Goal: Task Accomplishment & Management: Complete application form

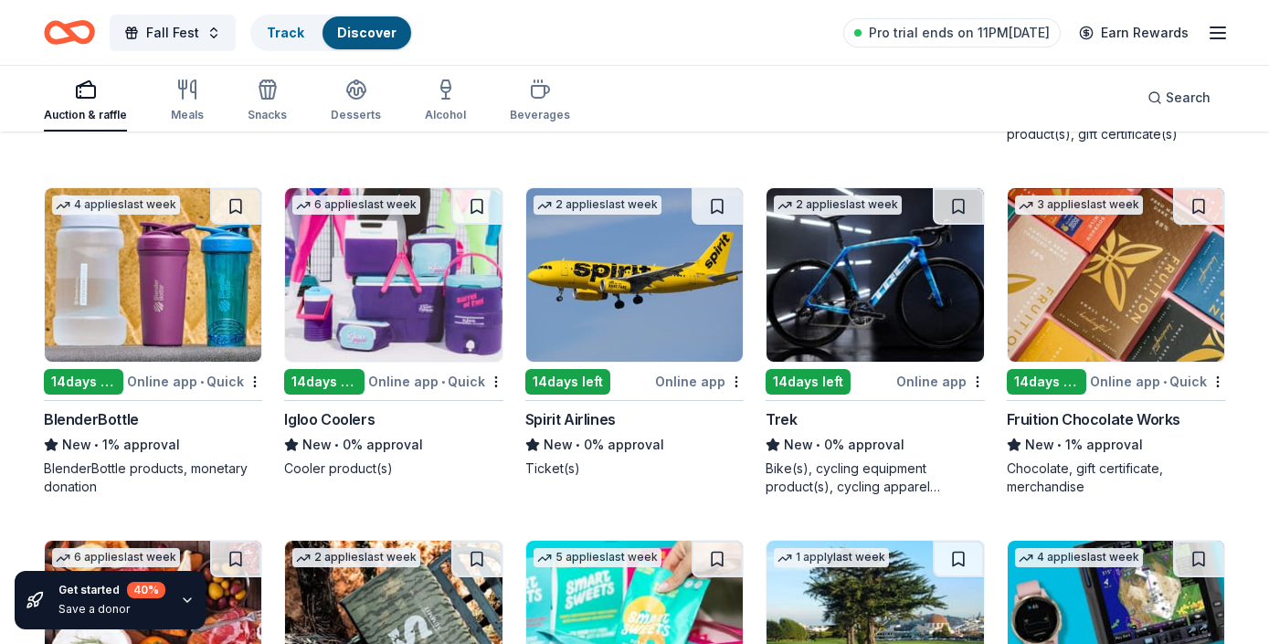
scroll to position [14517, 0]
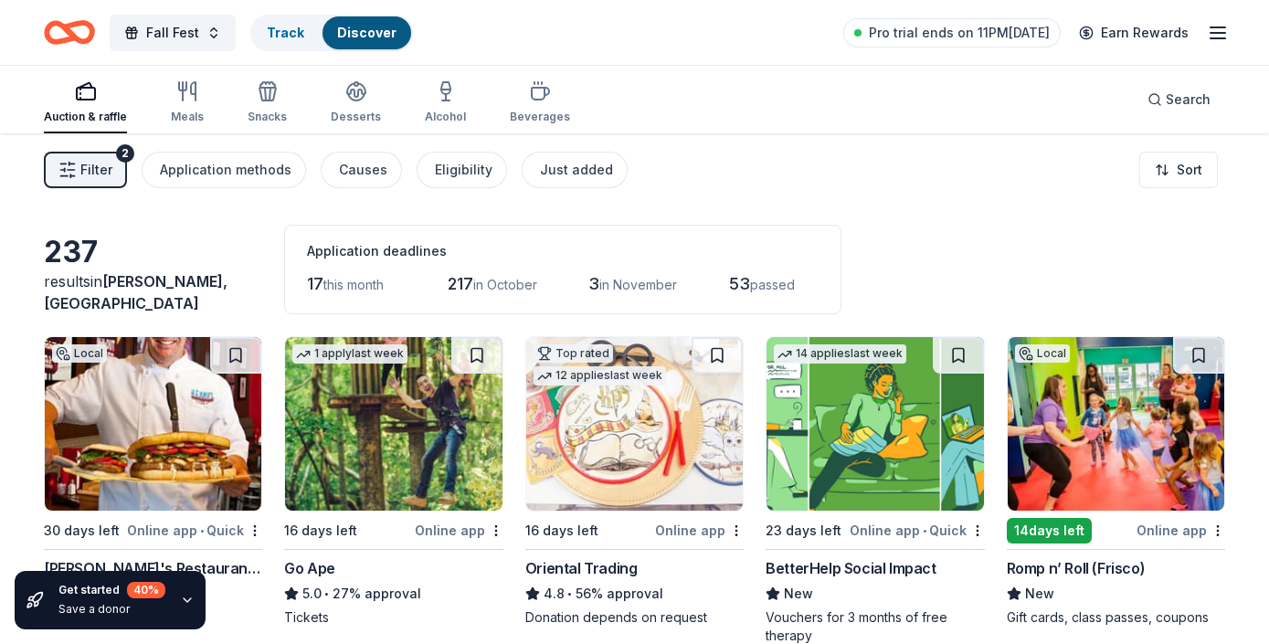
click at [1043, 196] on div "Filter 2 Application methods Causes Eligibility Just added Sort" at bounding box center [634, 169] width 1269 height 73
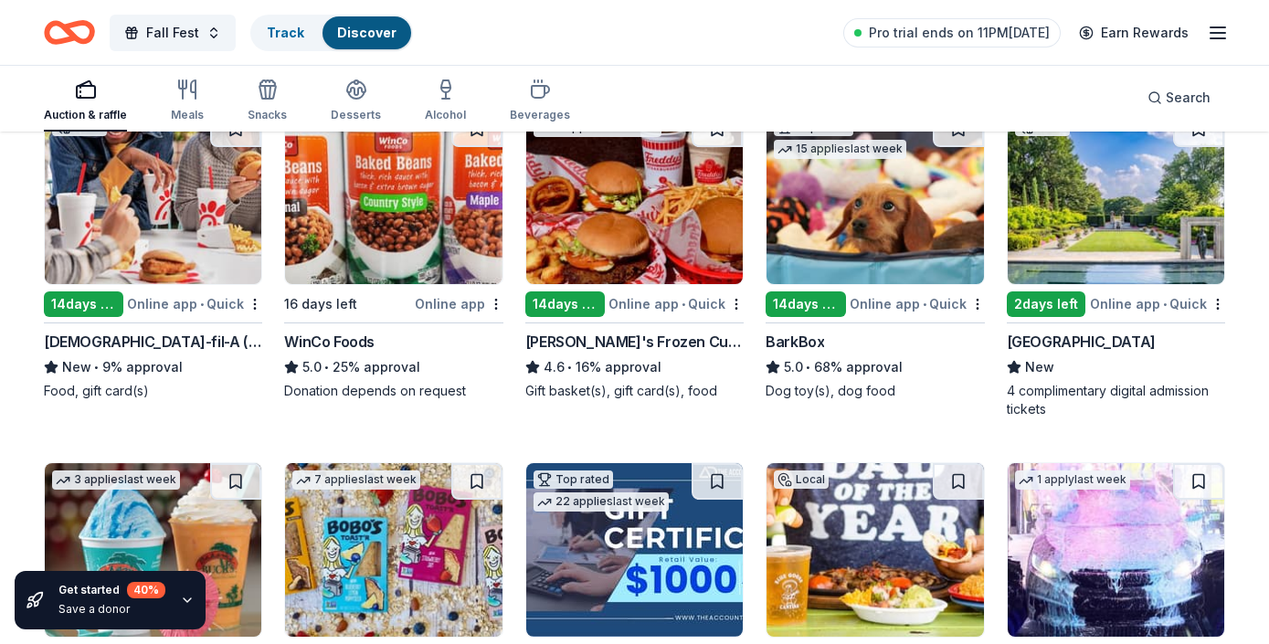
scroll to position [1645, 0]
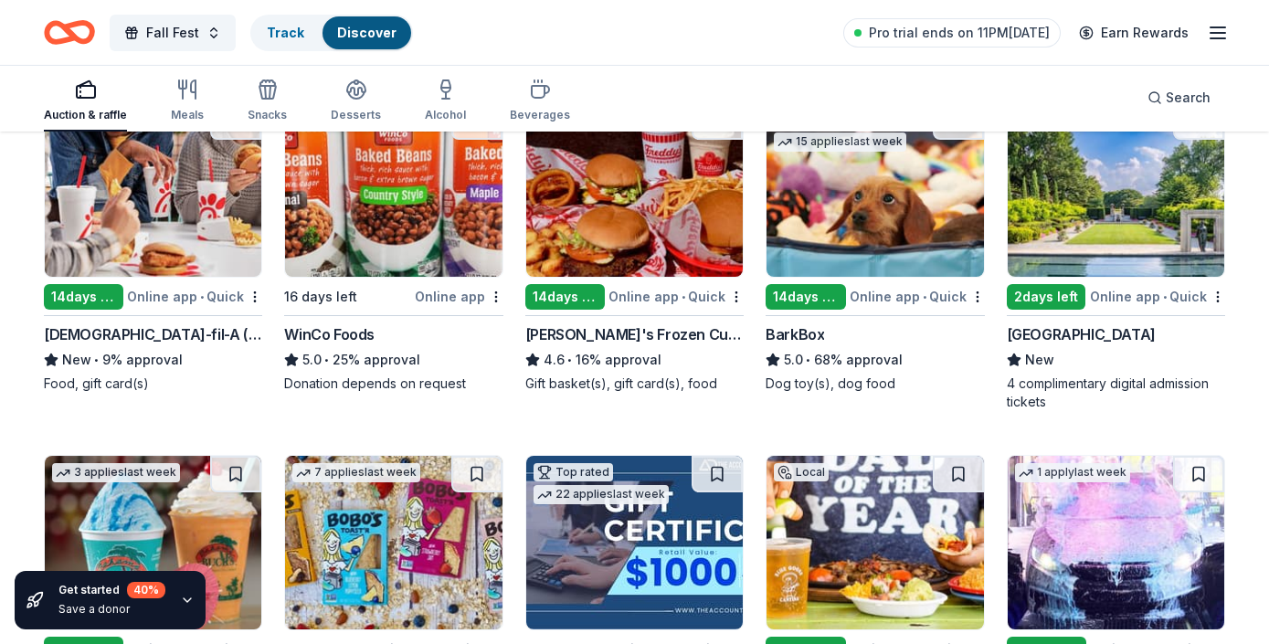
click at [1061, 330] on div "[GEOGRAPHIC_DATA]" at bounding box center [1081, 334] width 149 height 22
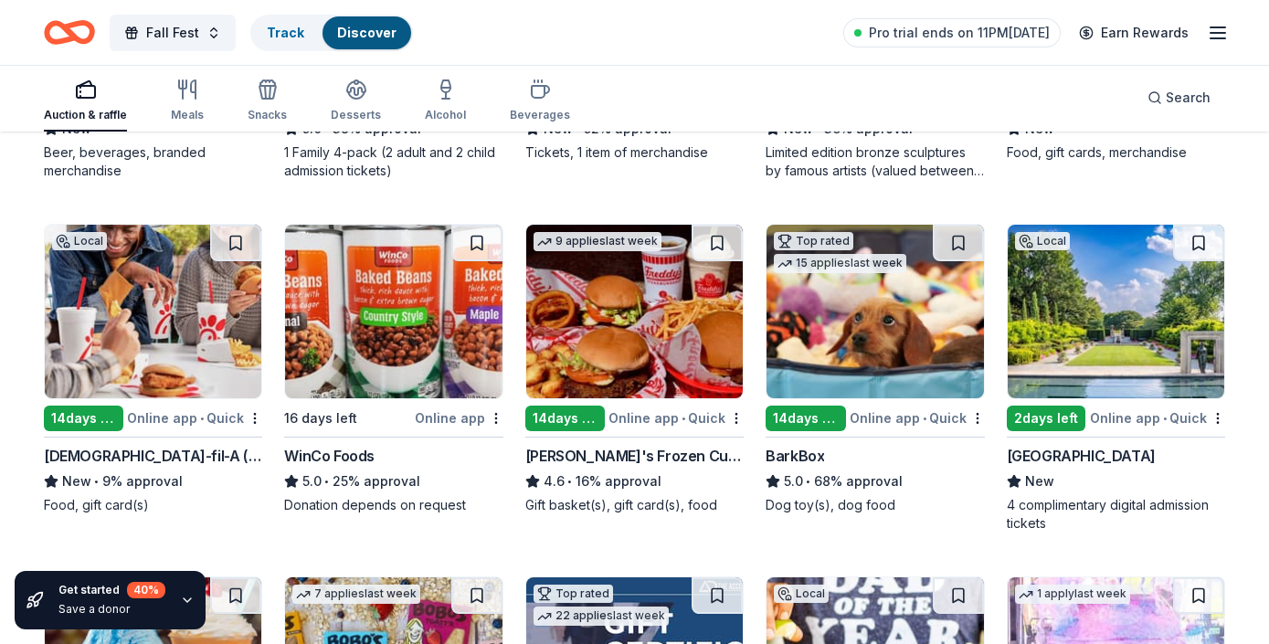
scroll to position [1483, 0]
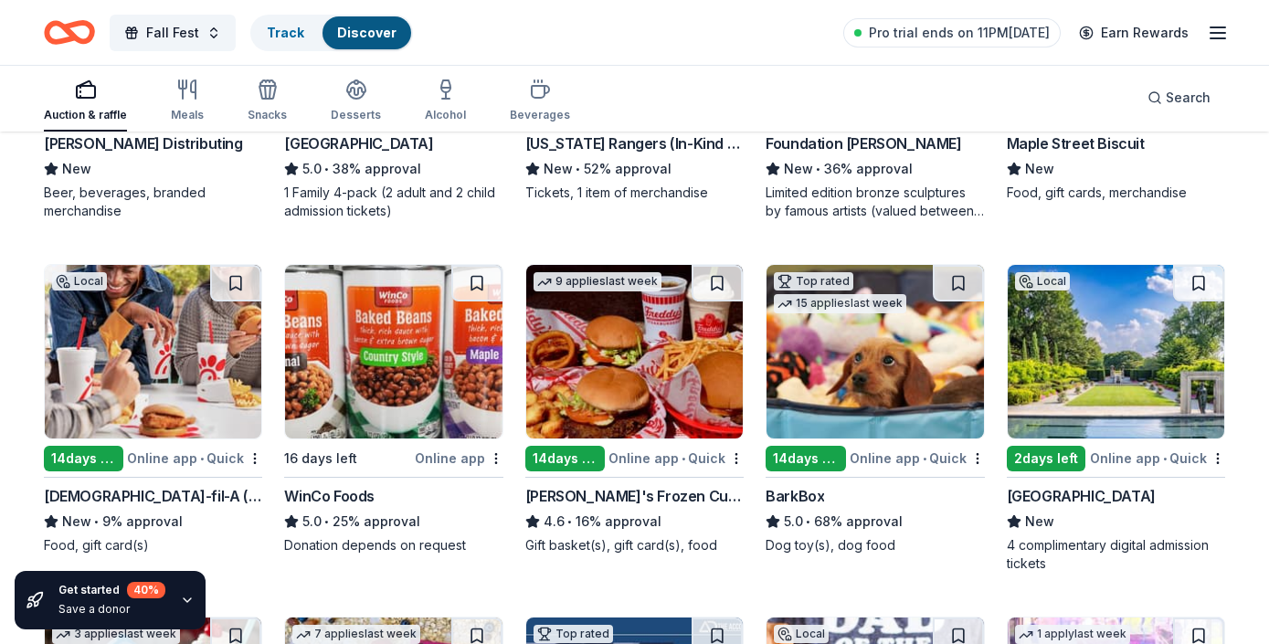
click at [48, 32] on icon "Home" at bounding box center [61, 32] width 28 height 18
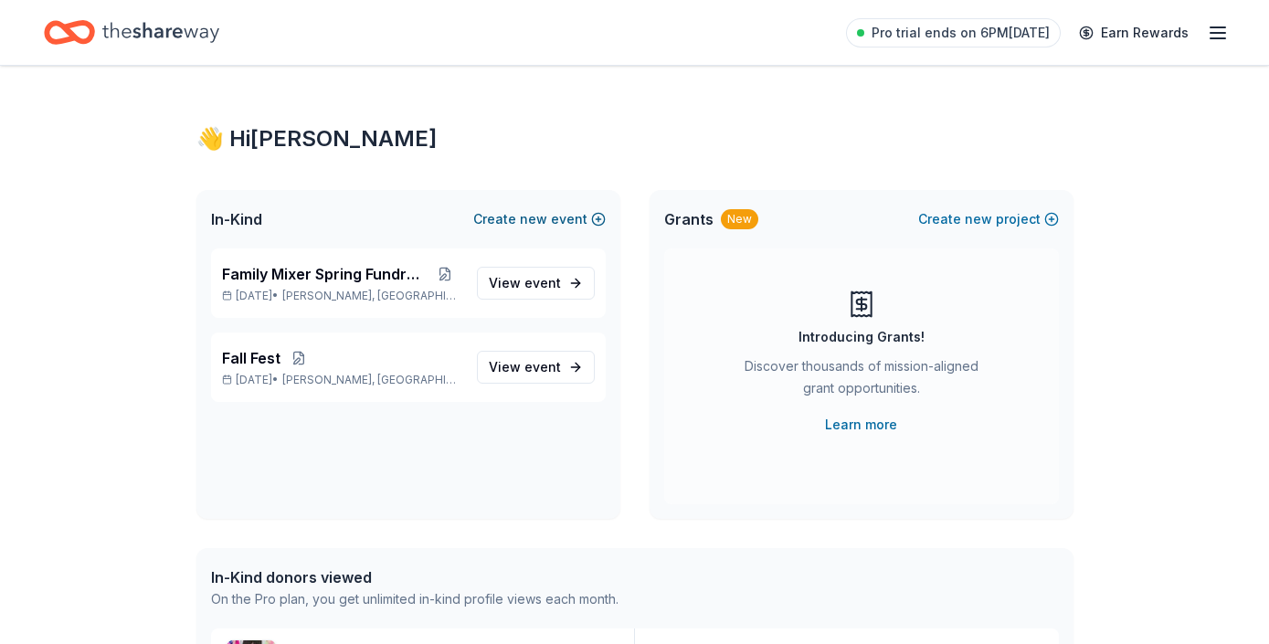
click at [545, 213] on span "new" at bounding box center [533, 219] width 27 height 22
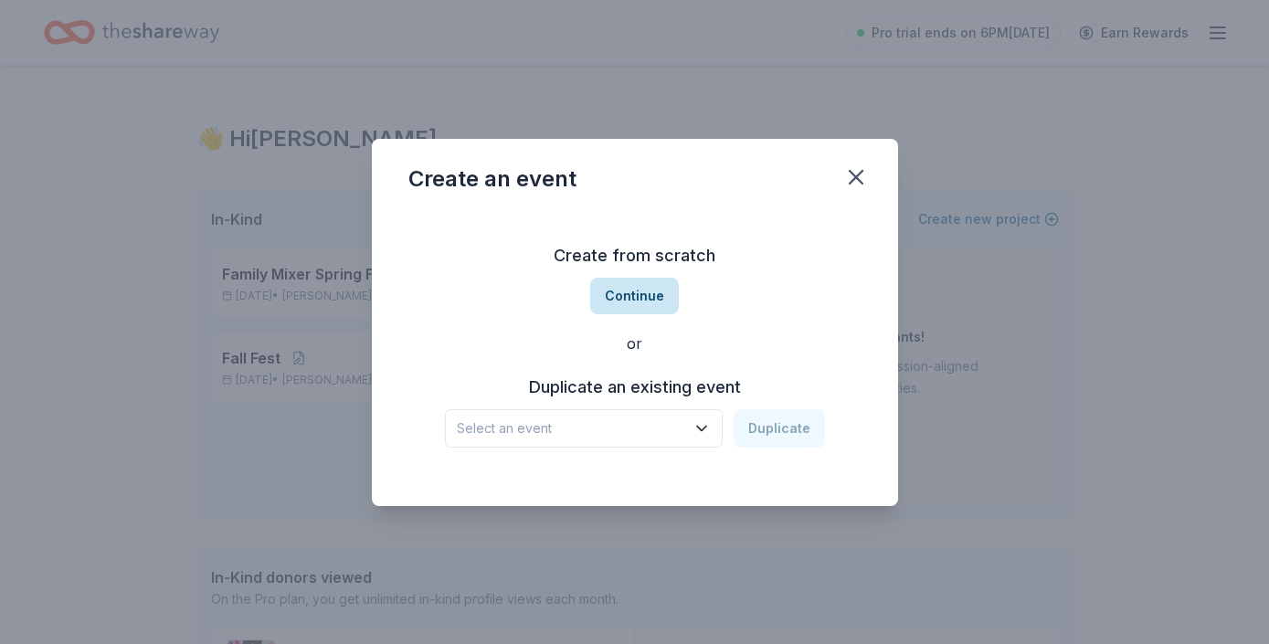
click at [639, 286] on button "Continue" at bounding box center [634, 296] width 89 height 37
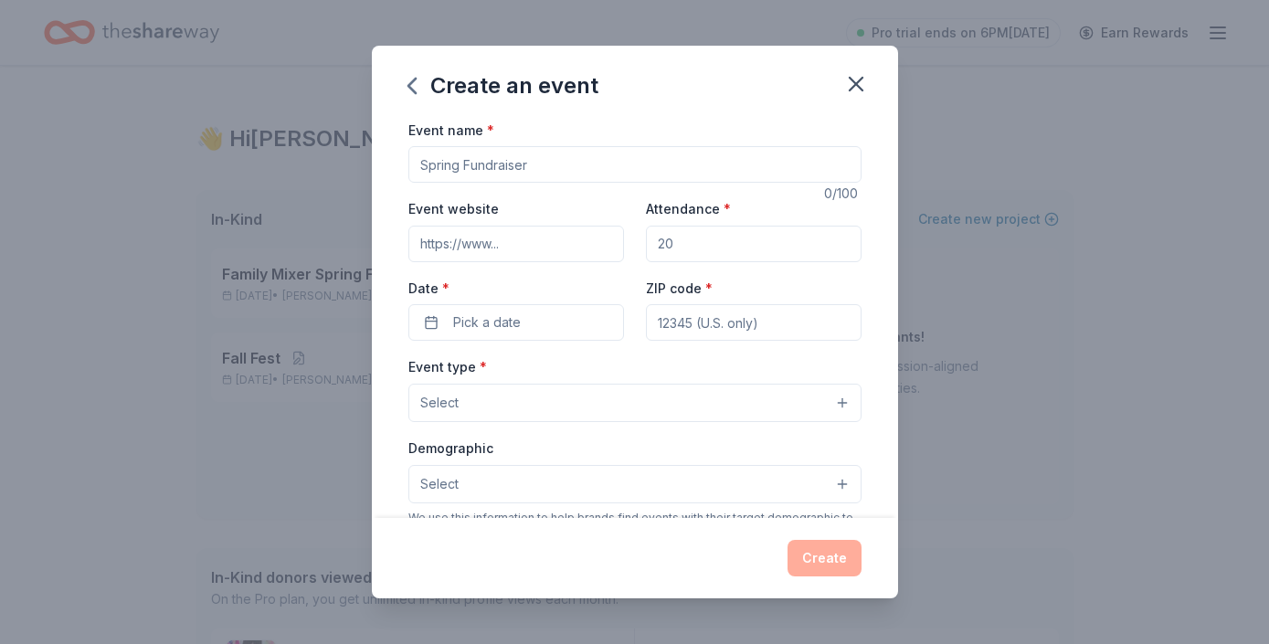
click at [619, 163] on input "Event name *" at bounding box center [634, 164] width 453 height 37
type input "Luncheon for teachers and staff"
click at [716, 237] on input "Attendance *" at bounding box center [754, 244] width 216 height 37
type input "60"
click at [527, 322] on button "Pick a date" at bounding box center [516, 322] width 216 height 37
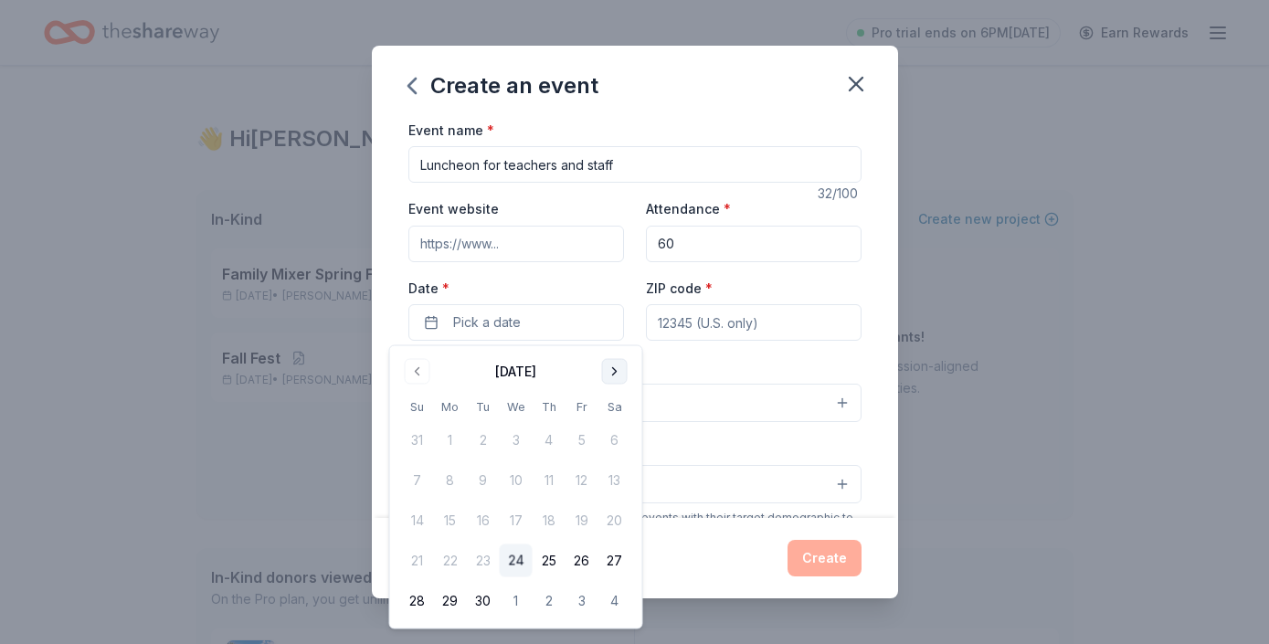
click at [608, 364] on button "Go to next month" at bounding box center [615, 372] width 26 height 26
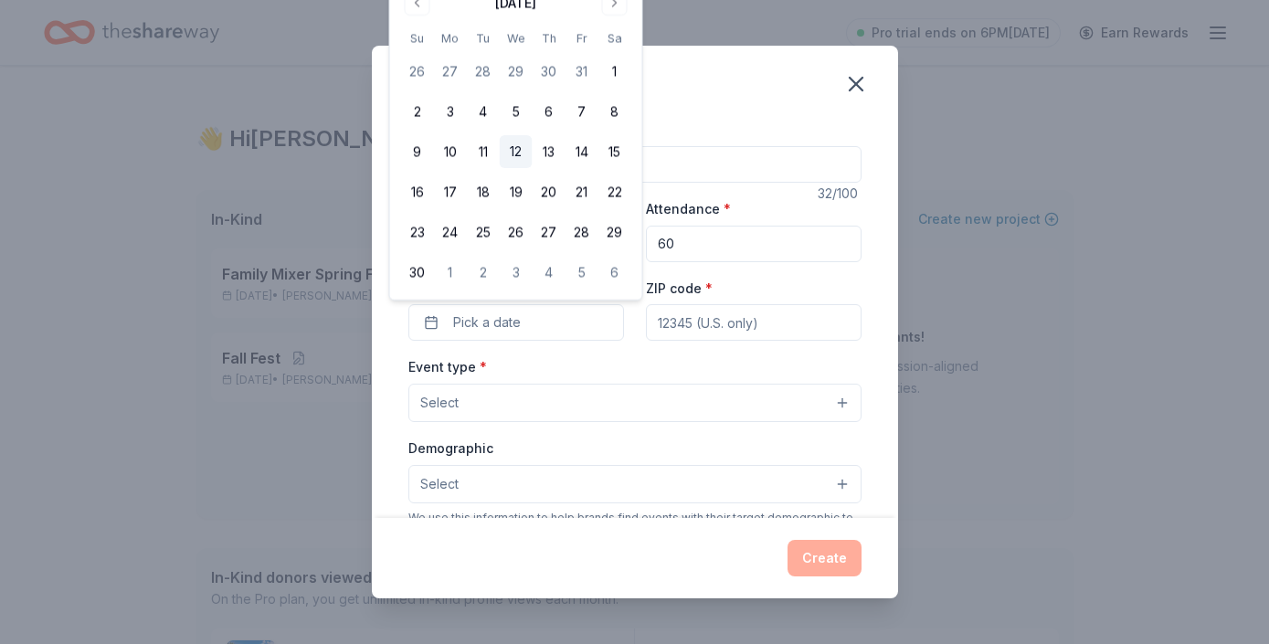
click at [514, 147] on button "12" at bounding box center [516, 151] width 33 height 33
click at [595, 359] on div "Event type * Select" at bounding box center [634, 388] width 453 height 67
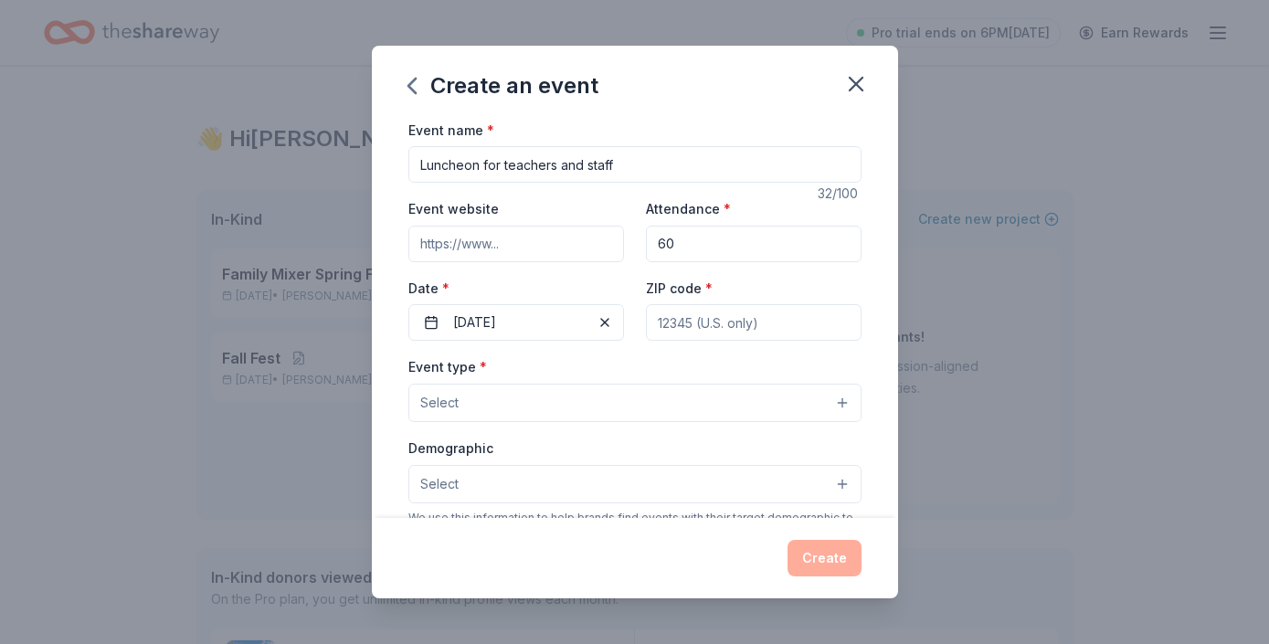
click at [703, 336] on input "ZIP code *" at bounding box center [754, 322] width 216 height 37
type input "75072"
type input "[STREET_ADDRESS][PERSON_NAME]"
click at [815, 392] on button "Select" at bounding box center [634, 403] width 453 height 38
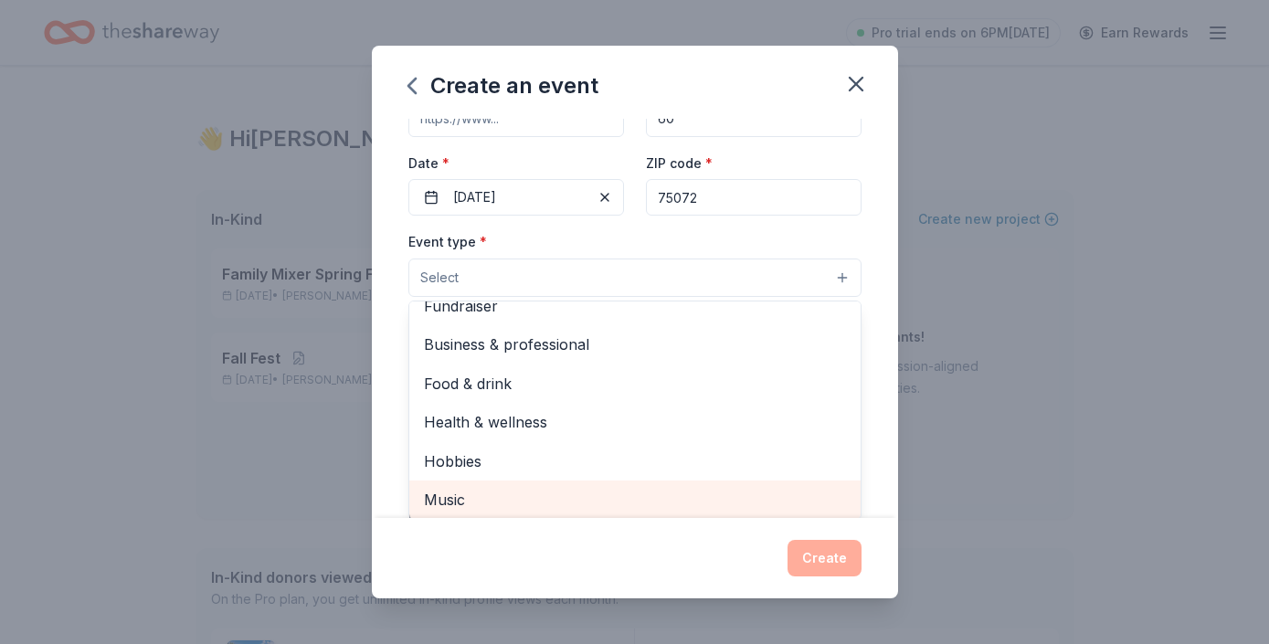
scroll to position [58, 0]
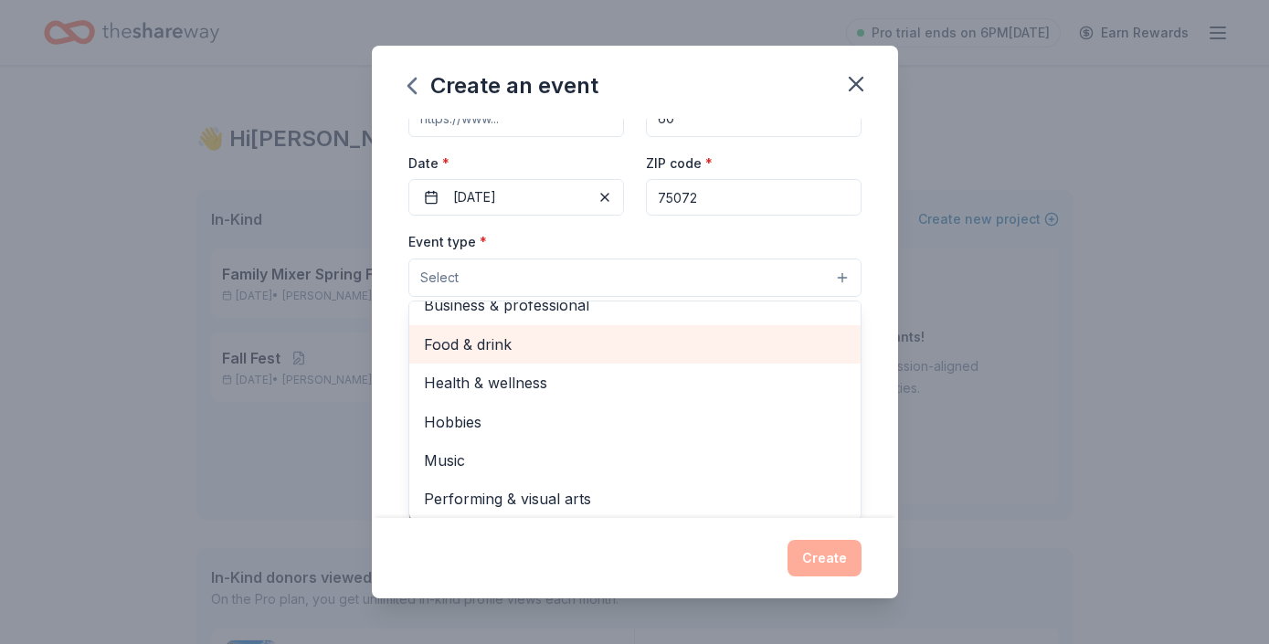
click at [796, 353] on span "Food & drink" at bounding box center [635, 345] width 422 height 24
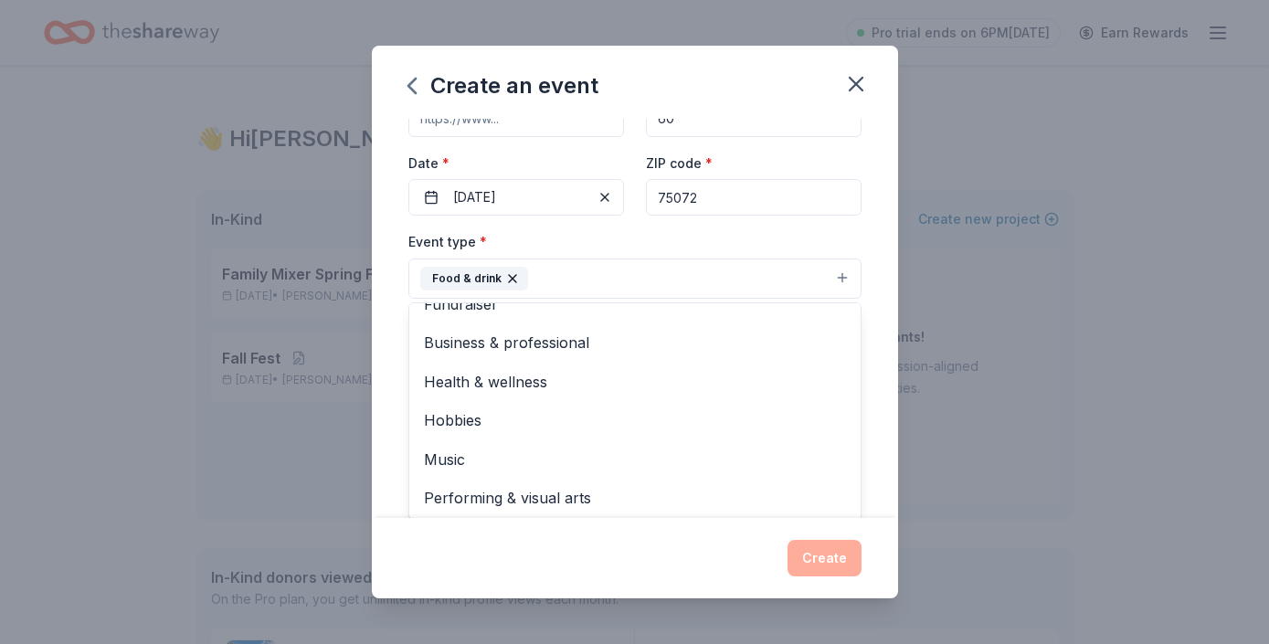
click at [878, 259] on div "Event name * Luncheon for teachers and staff 32 /100 Event website Attendance *…" at bounding box center [635, 319] width 526 height 400
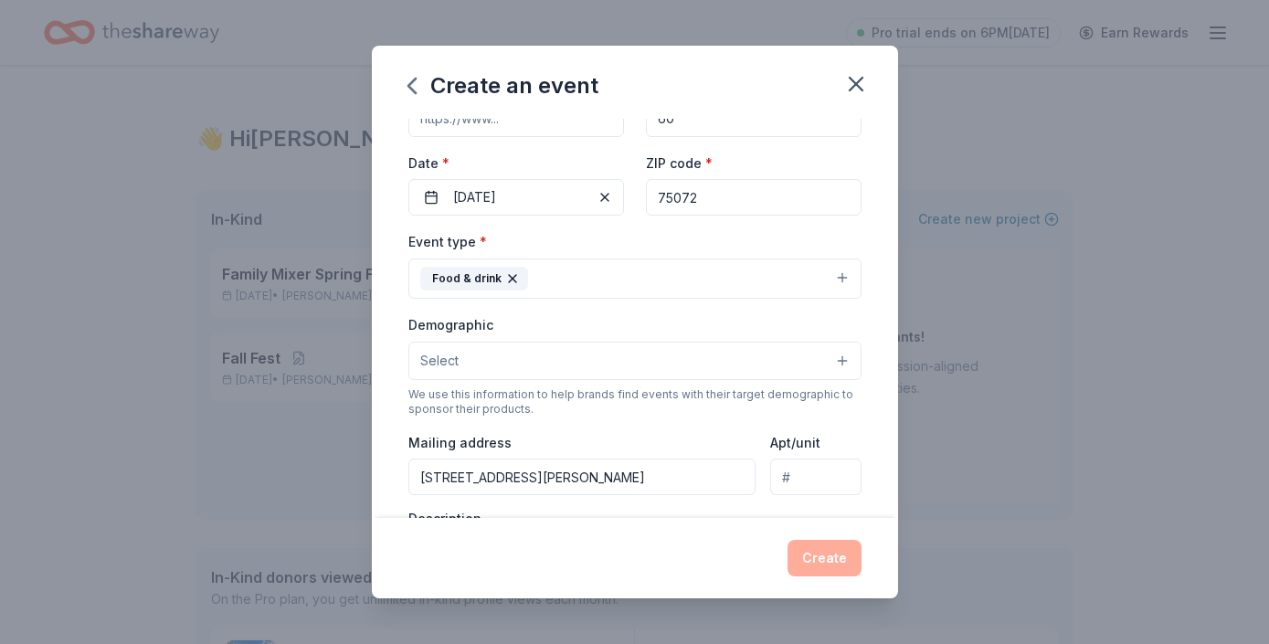
click at [834, 361] on button "Select" at bounding box center [634, 361] width 453 height 38
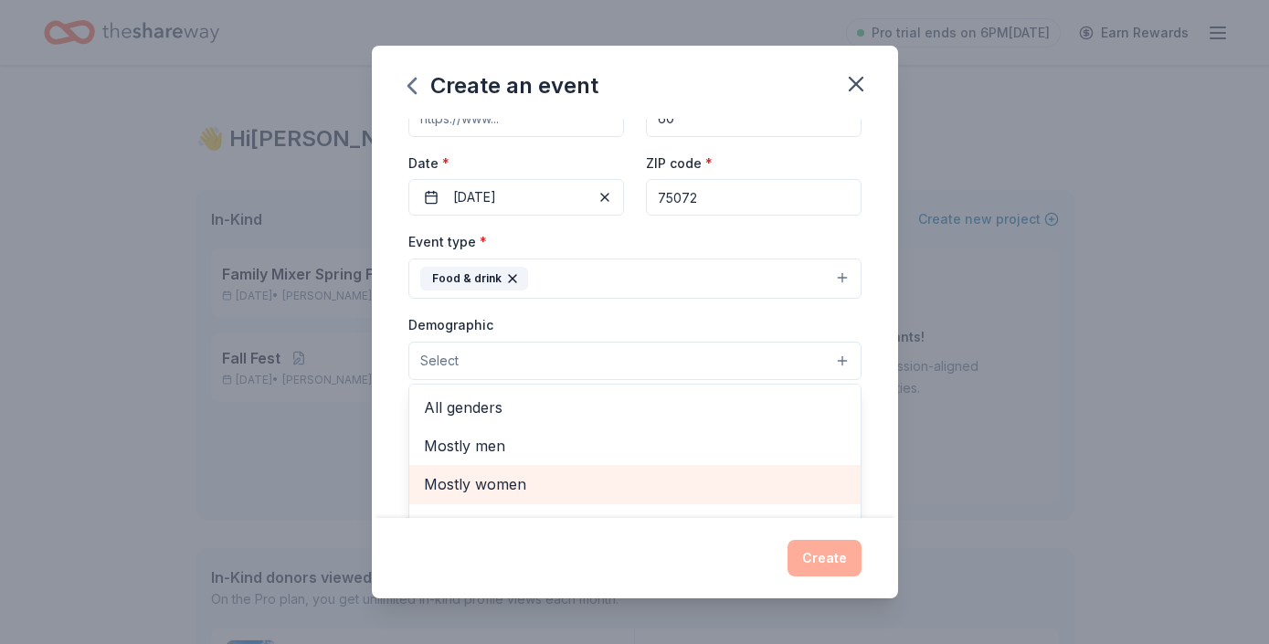
click at [718, 483] on span "Mostly women" at bounding box center [635, 484] width 422 height 24
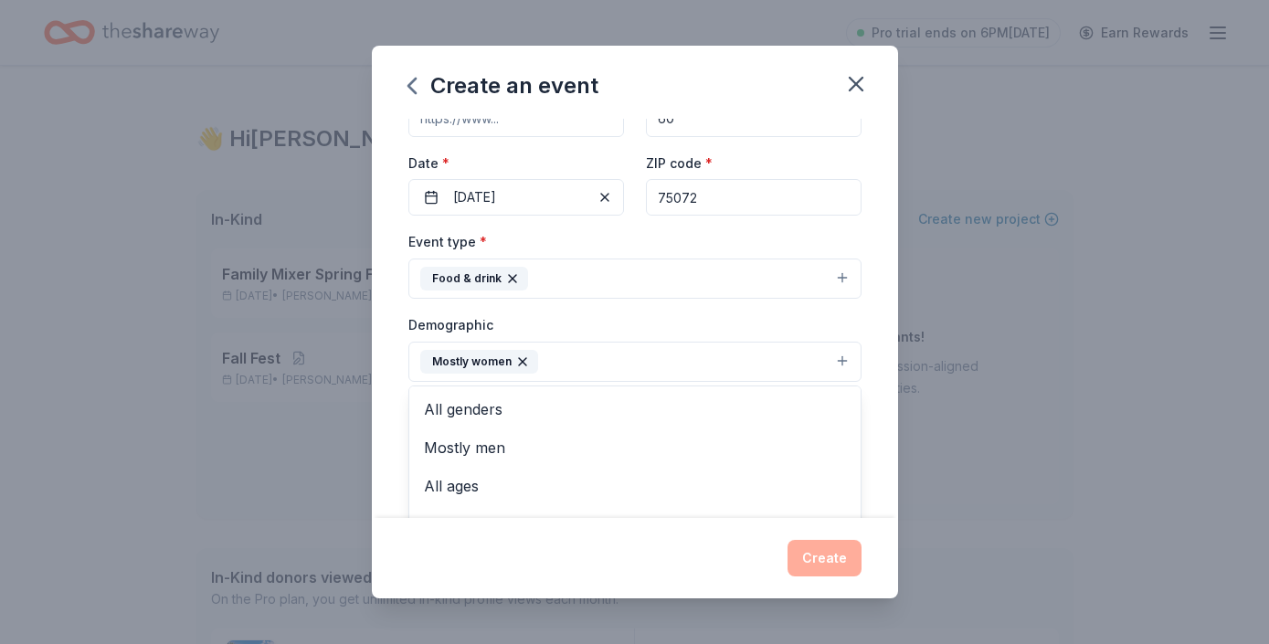
click at [876, 356] on div "Event name * Luncheon for teachers and staff 32 /100 Event website Attendance *…" at bounding box center [635, 319] width 526 height 400
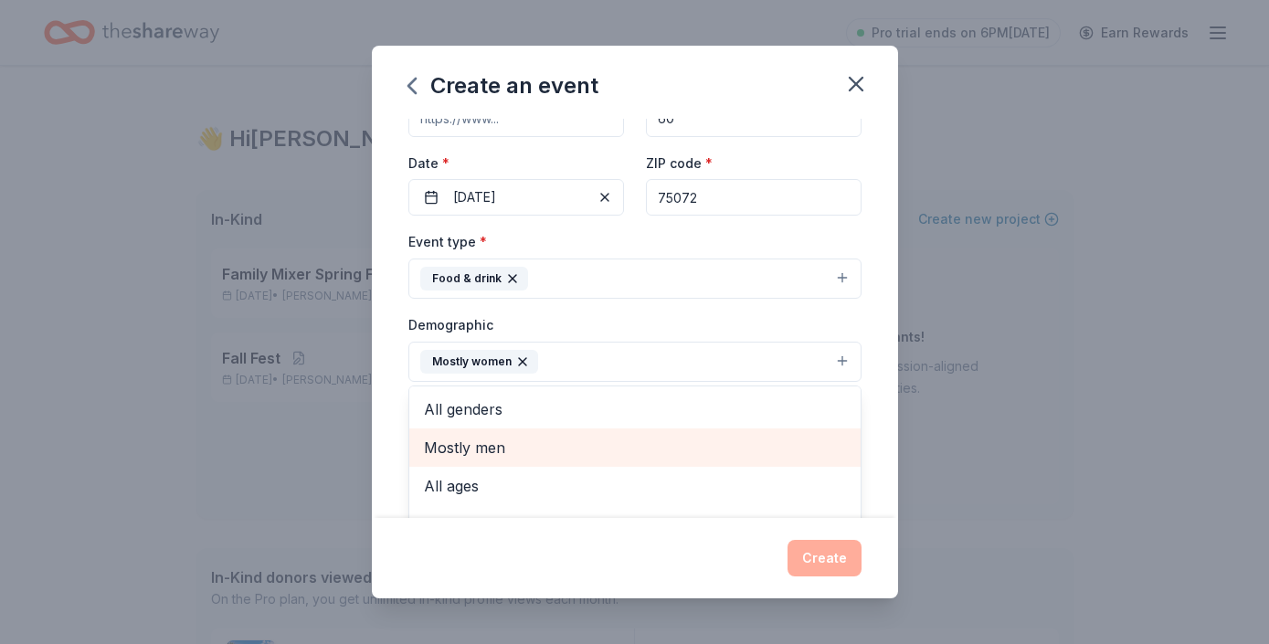
click at [870, 305] on div "Event name * Luncheon for teachers and staff 32 /100 Event website Attendance *…" at bounding box center [635, 319] width 526 height 400
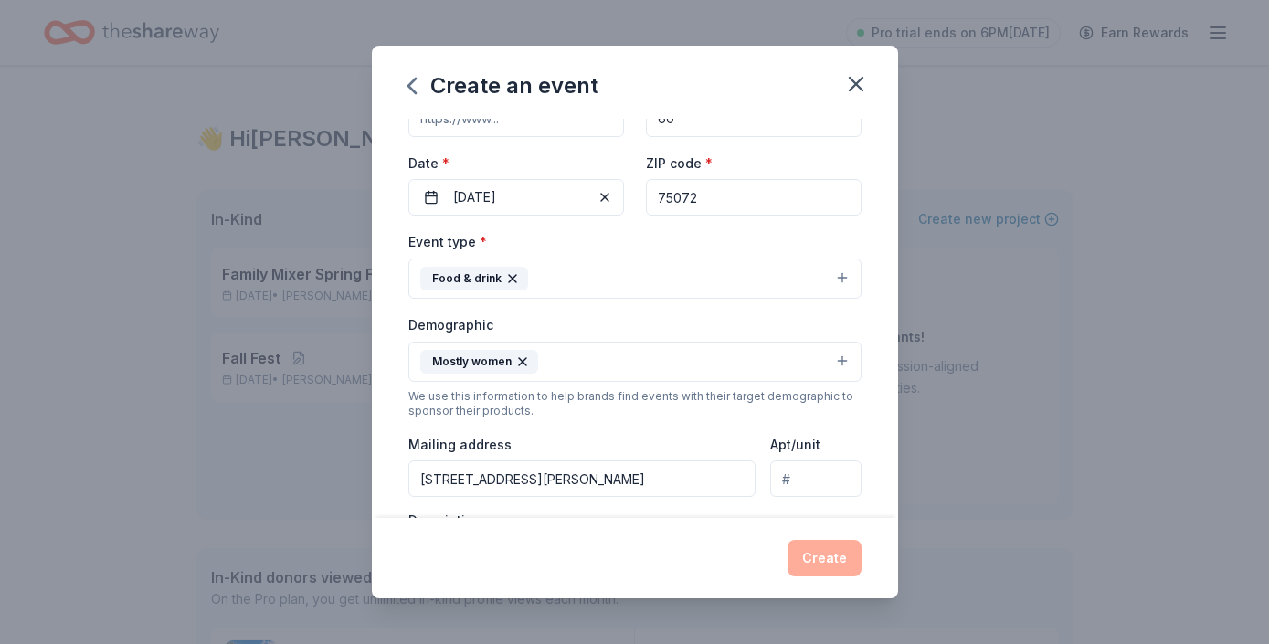
click at [871, 436] on div "Event name * Luncheon for teachers and staff 32 /100 Event website Attendance *…" at bounding box center [635, 319] width 526 height 400
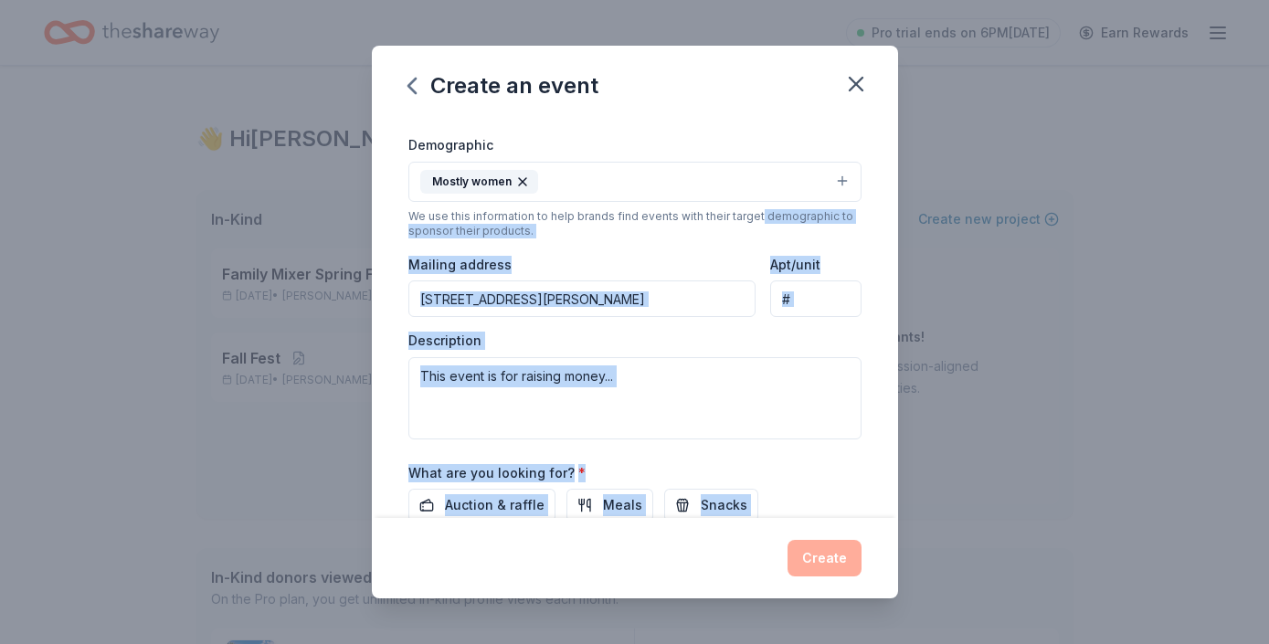
scroll to position [428, 0]
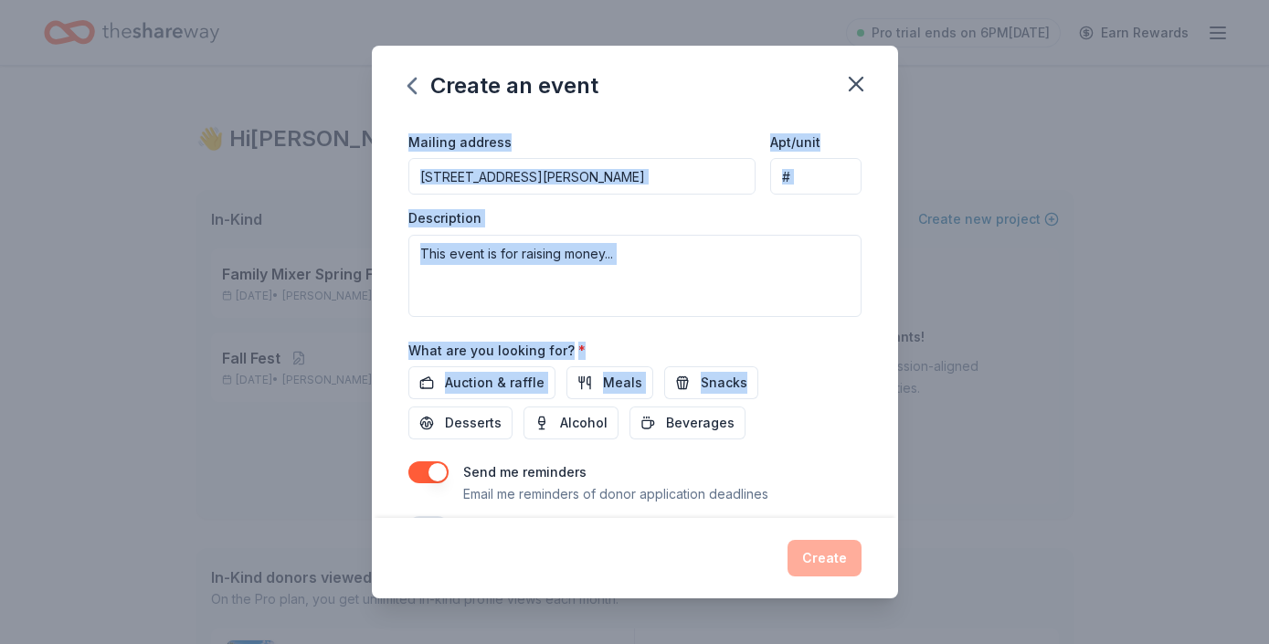
drag, startPoint x: 752, startPoint y: 392, endPoint x: 729, endPoint y: 429, distance: 43.1
click at [730, 429] on div "Event name * Luncheon for teachers and staff 32 /100 Event website Attendance *…" at bounding box center [634, 115] width 453 height 848
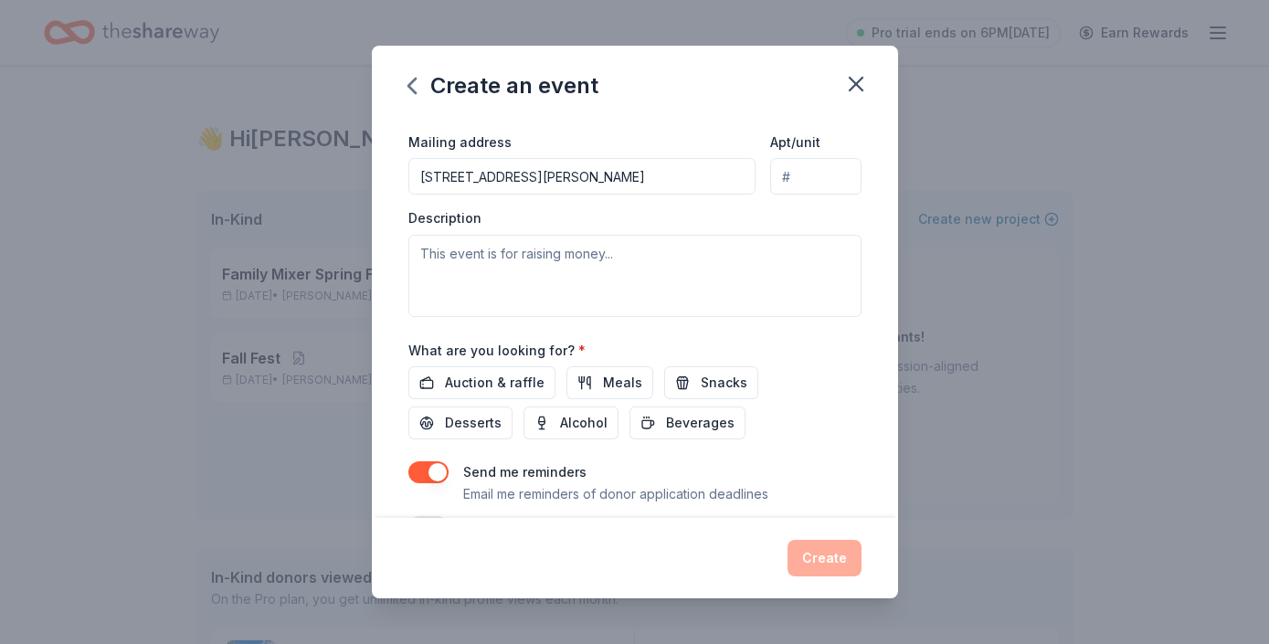
click at [858, 212] on div "Description" at bounding box center [634, 263] width 453 height 108
click at [876, 217] on div "Event name * Luncheon for teachers and staff 32 /100 Event website Attendance *…" at bounding box center [635, 319] width 526 height 400
drag, startPoint x: 876, startPoint y: 217, endPoint x: 672, endPoint y: 111, distance: 230.5
click at [672, 110] on div "Create an event Event name * Luncheon for teachers and staff 32 /100 Event webs…" at bounding box center [635, 323] width 526 height 554
click at [582, 386] on button "Meals" at bounding box center [609, 382] width 87 height 33
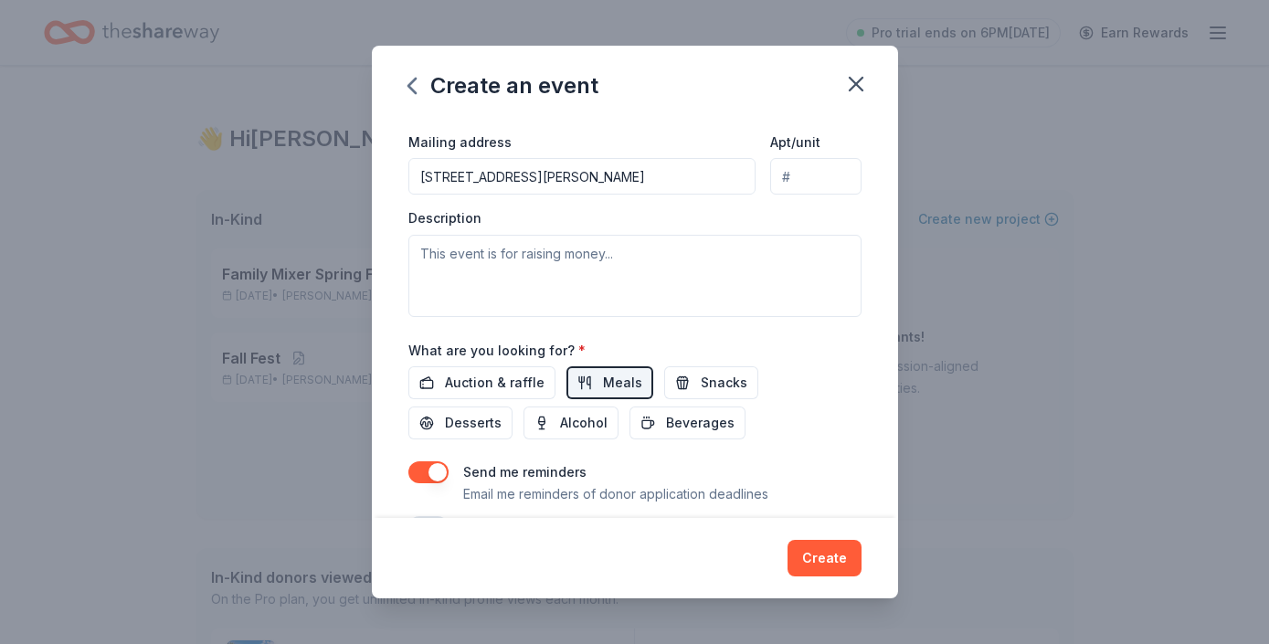
click at [873, 210] on div "Event name * Luncheon for teachers and staff 32 /100 Event website Attendance *…" at bounding box center [635, 319] width 526 height 400
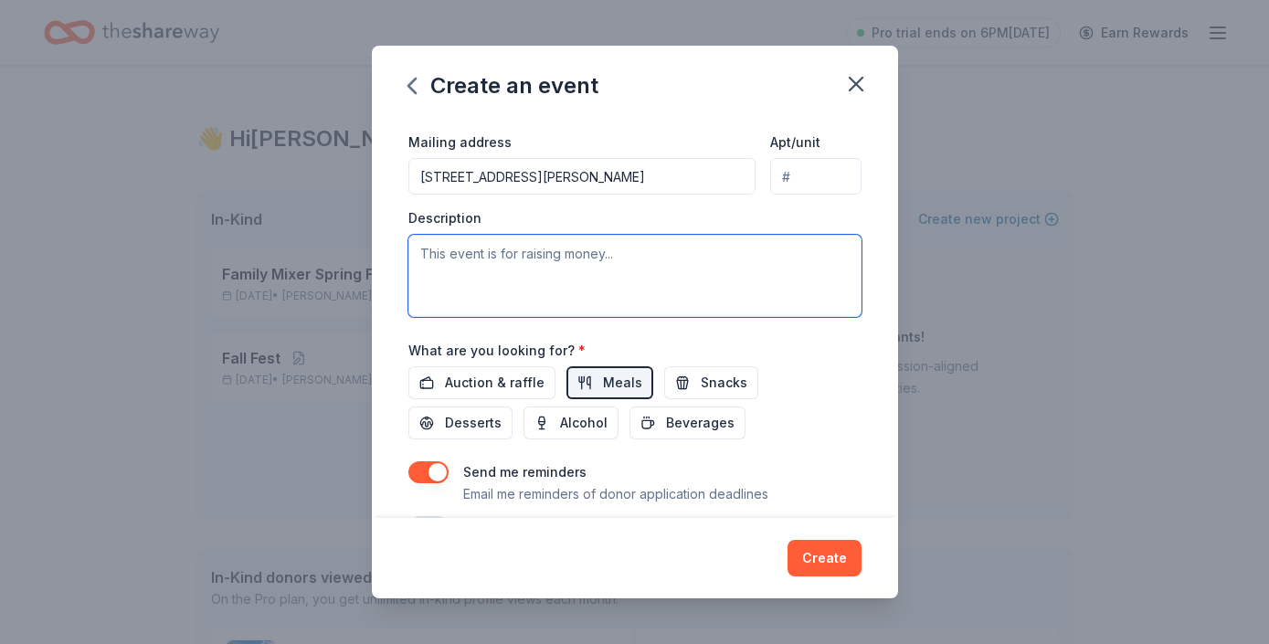
drag, startPoint x: 845, startPoint y: 255, endPoint x: 675, endPoint y: 111, distance: 222.4
click at [675, 110] on div "Create an event Event name * Luncheon for teachers and staff 32 /100 Event webs…" at bounding box center [635, 323] width 526 height 554
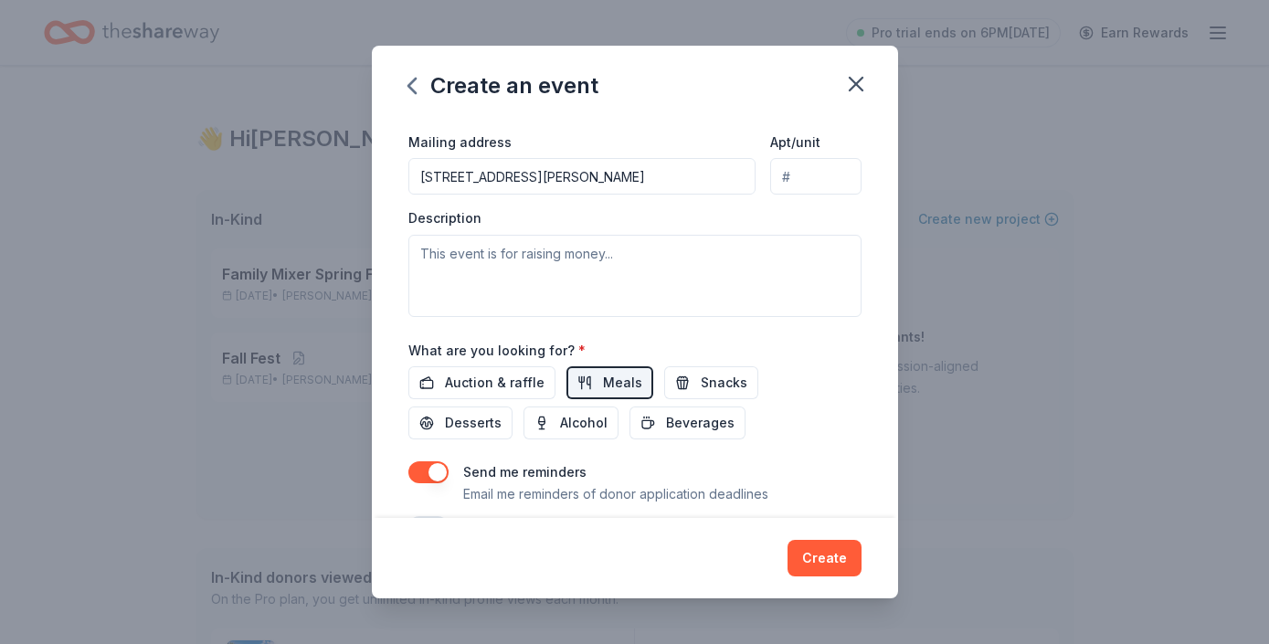
click at [872, 164] on div "Event name * Luncheon for teachers and staff 32 /100 Event website Attendance *…" at bounding box center [635, 319] width 526 height 400
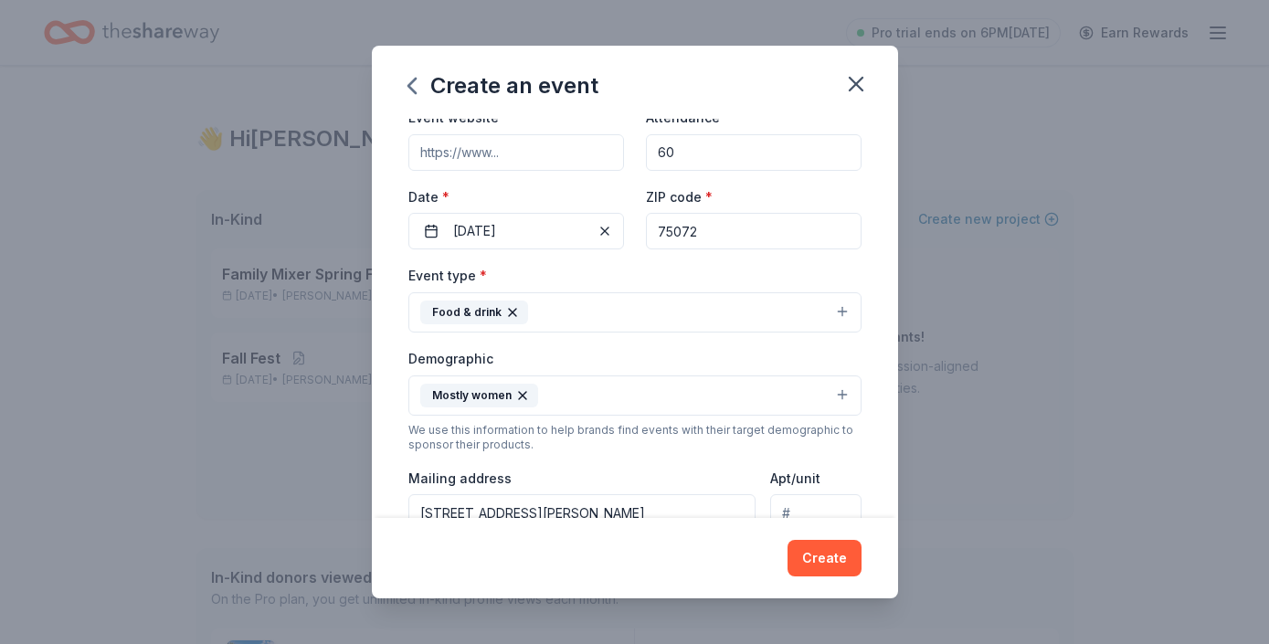
drag, startPoint x: 734, startPoint y: 173, endPoint x: 611, endPoint y: 121, distance: 133.0
click at [610, 121] on div "Event name * Luncheon for teachers and staff 32 /100 Event website Attendance *…" at bounding box center [634, 451] width 453 height 848
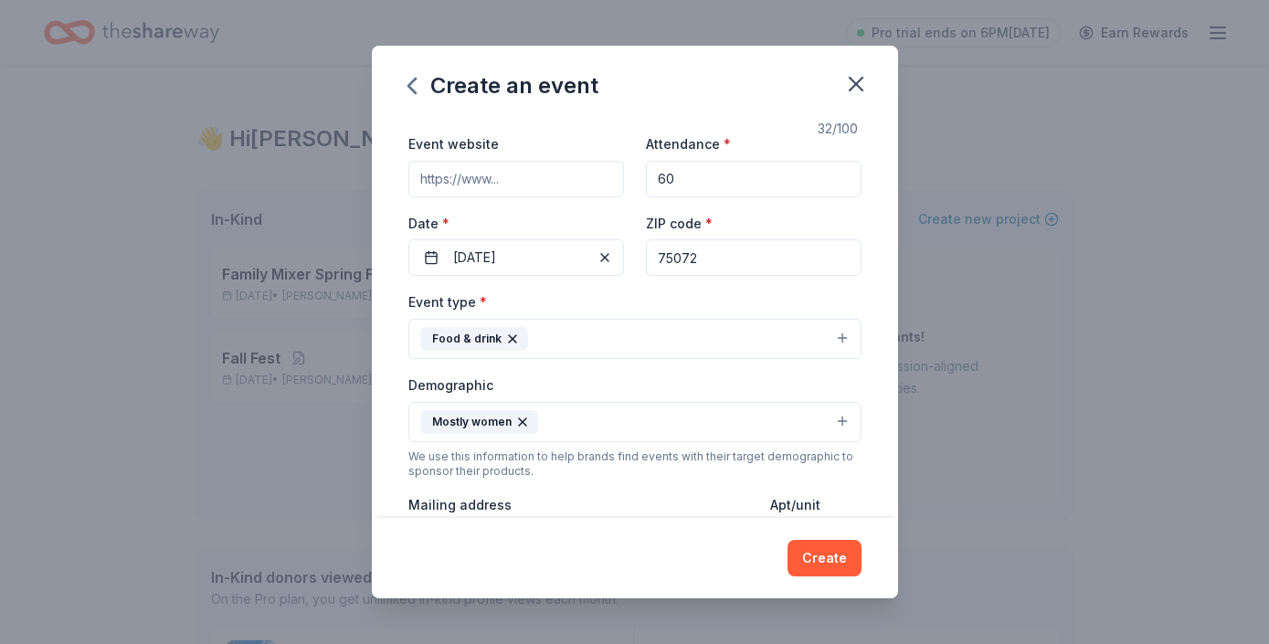
click at [601, 466] on div "We use this information to help brands find events with their target demographi…" at bounding box center [634, 464] width 453 height 29
click at [839, 419] on button "Mostly women" at bounding box center [634, 422] width 453 height 40
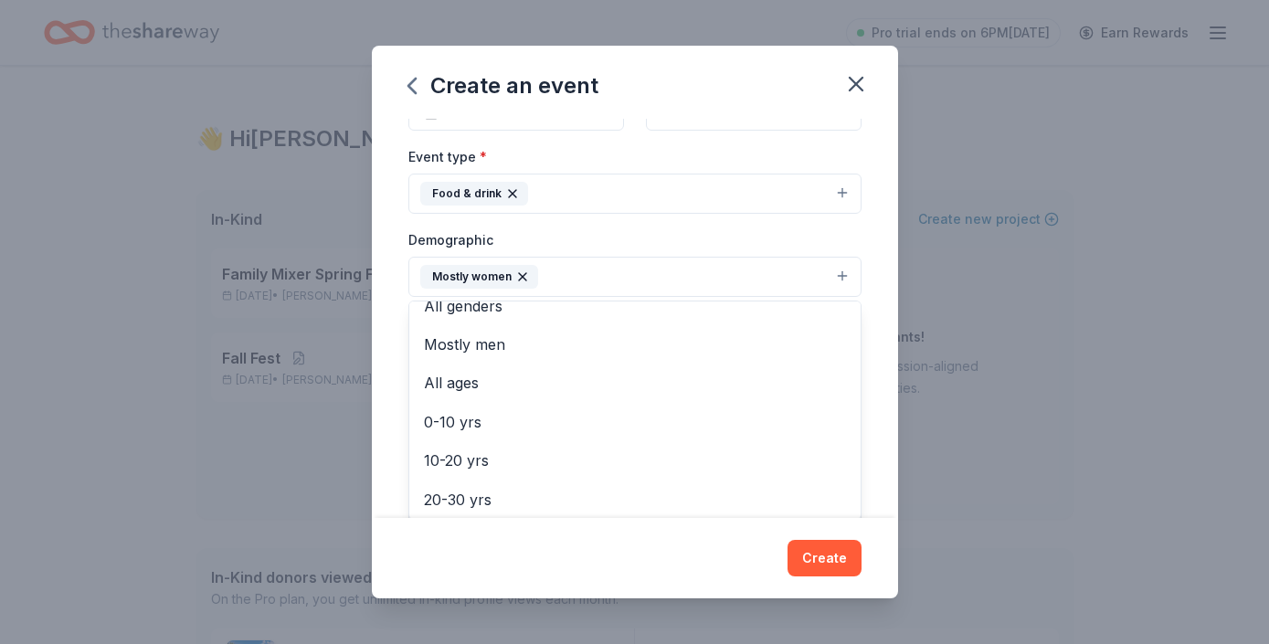
scroll to position [58, 0]
click at [873, 312] on div "Event name * Luncheon for teachers and staff 32 /100 Event website Attendance *…" at bounding box center [635, 319] width 526 height 400
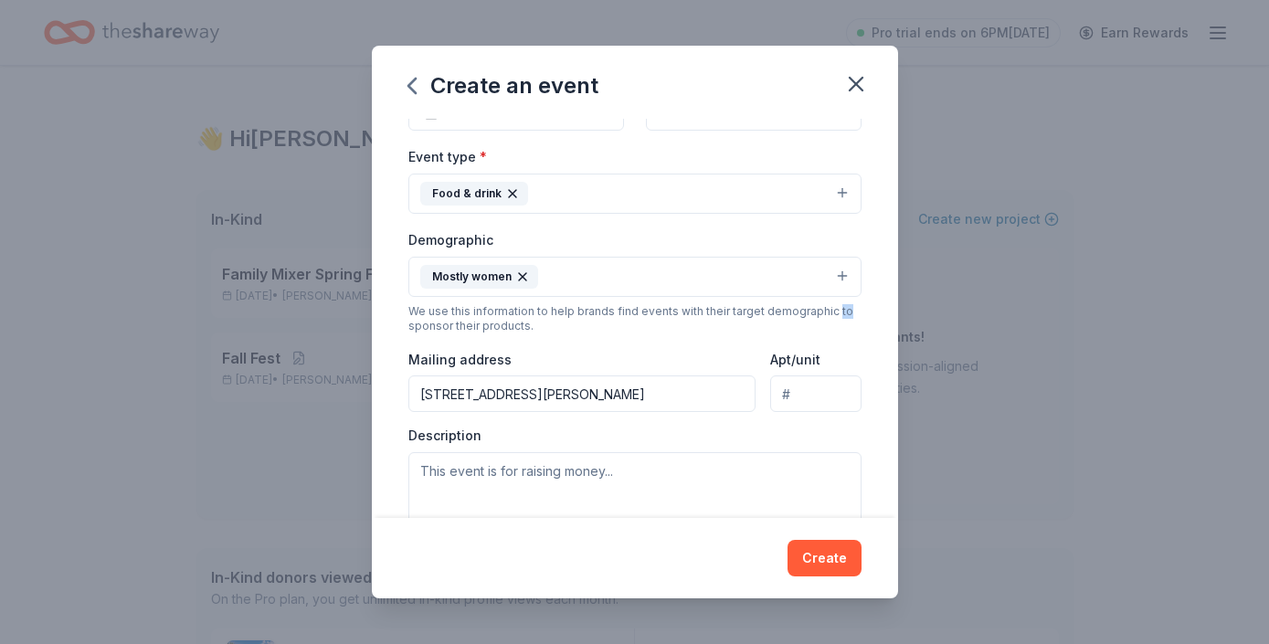
click at [873, 313] on div "Event name * Luncheon for teachers and staff 32 /100 Event website Attendance *…" at bounding box center [635, 319] width 526 height 400
click at [882, 320] on div "Event name * Luncheon for teachers and staff 32 /100 Event website Attendance *…" at bounding box center [635, 319] width 526 height 400
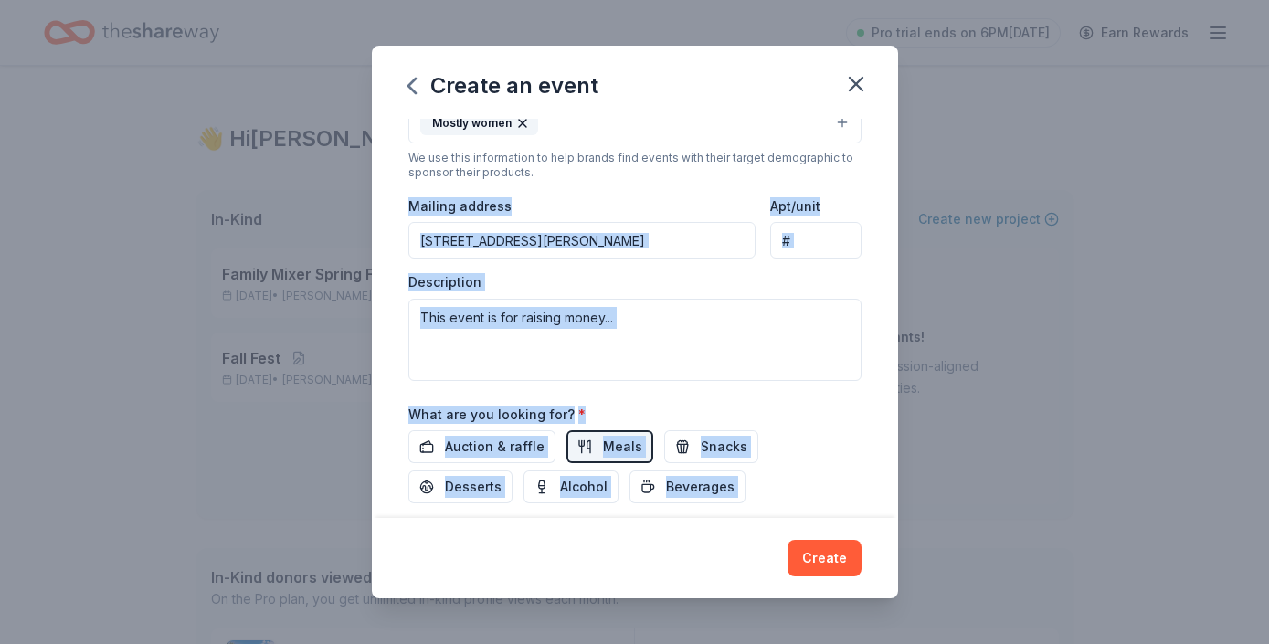
scroll to position [477, 0]
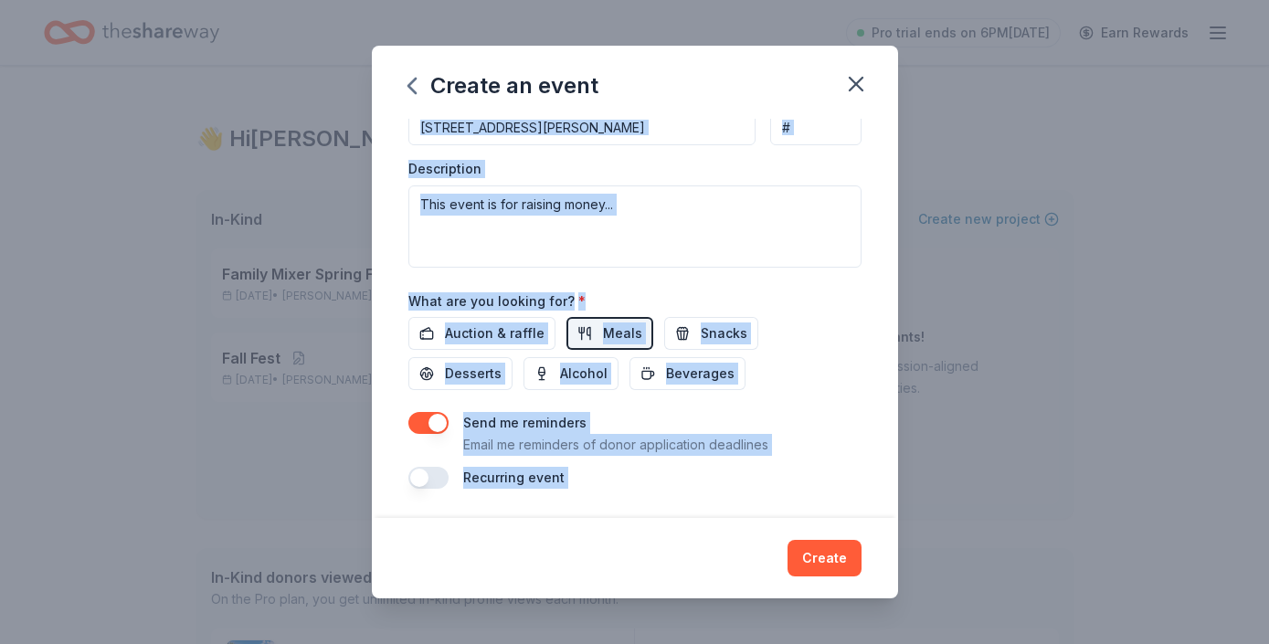
drag, startPoint x: 882, startPoint y: 320, endPoint x: 820, endPoint y: 526, distance: 215.6
click at [820, 526] on div "Create an event Event name * Luncheon for teachers and staff 32 /100 Event webs…" at bounding box center [635, 323] width 526 height 554
click at [418, 473] on button "button" at bounding box center [428, 478] width 40 height 22
click at [852, 450] on div "Send me reminders Email me reminders of donor application deadlines" at bounding box center [634, 434] width 453 height 44
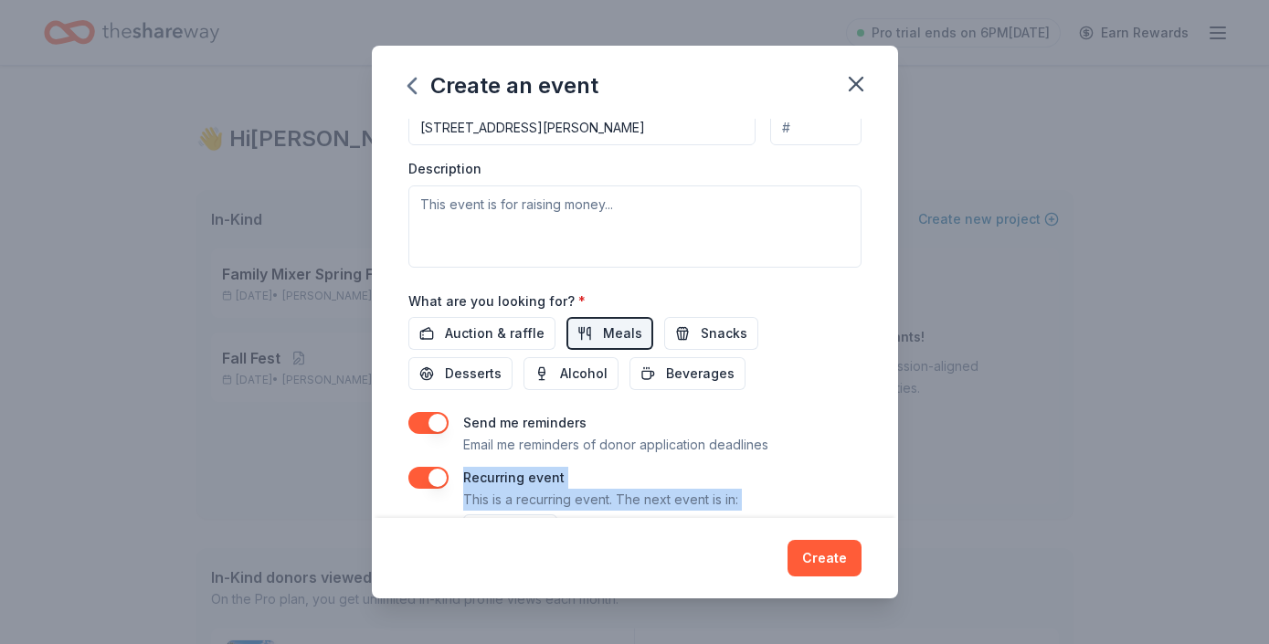
scroll to position [543, 0]
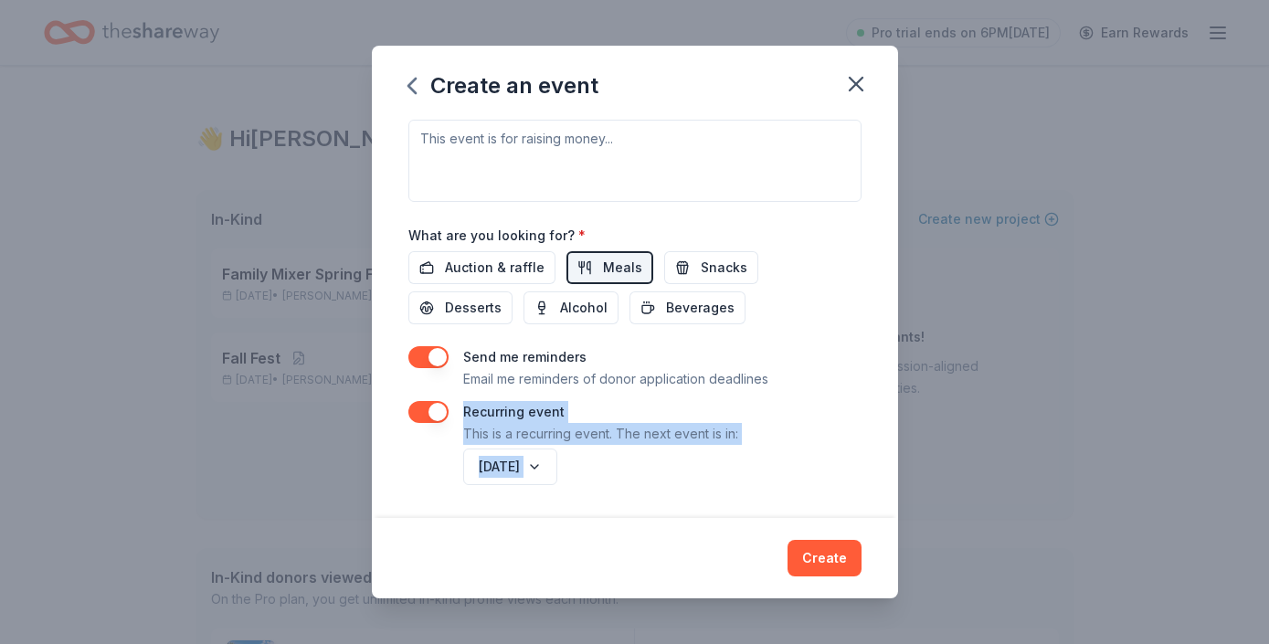
drag, startPoint x: 863, startPoint y: 458, endPoint x: 846, endPoint y: 527, distance: 71.6
click at [846, 529] on div "Create an event Event name * Luncheon for teachers and staff 32 /100 Event webs…" at bounding box center [635, 323] width 526 height 554
click at [720, 498] on div "Event name * Luncheon for teachers and staff 32 /100 Event website Attendance *…" at bounding box center [635, 319] width 526 height 400
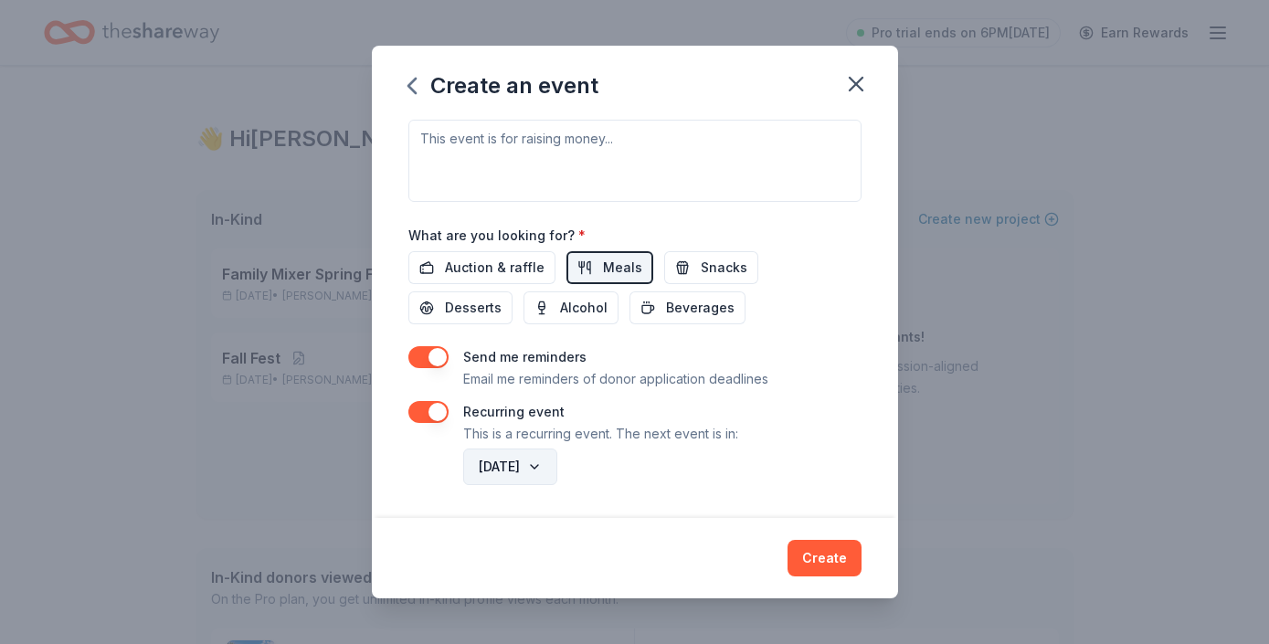
click at [557, 470] on button "[DATE]" at bounding box center [510, 467] width 94 height 37
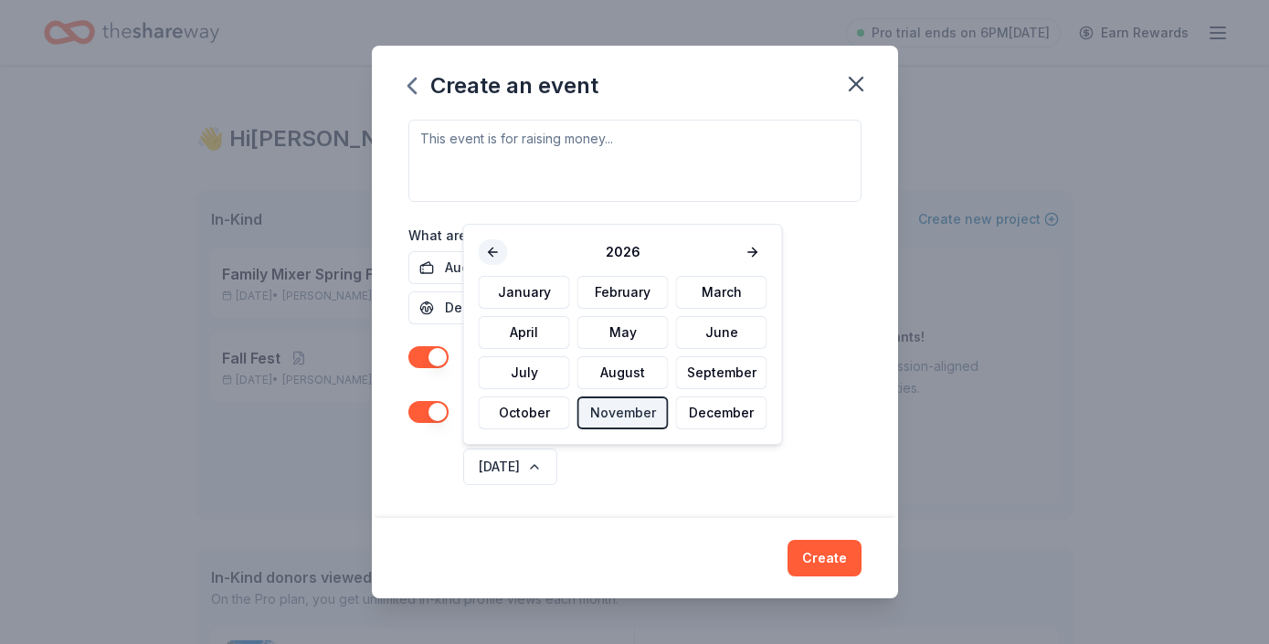
click at [485, 249] on button at bounding box center [493, 252] width 29 height 26
click at [749, 248] on button at bounding box center [752, 252] width 29 height 26
click at [524, 284] on button "January" at bounding box center [524, 292] width 91 height 33
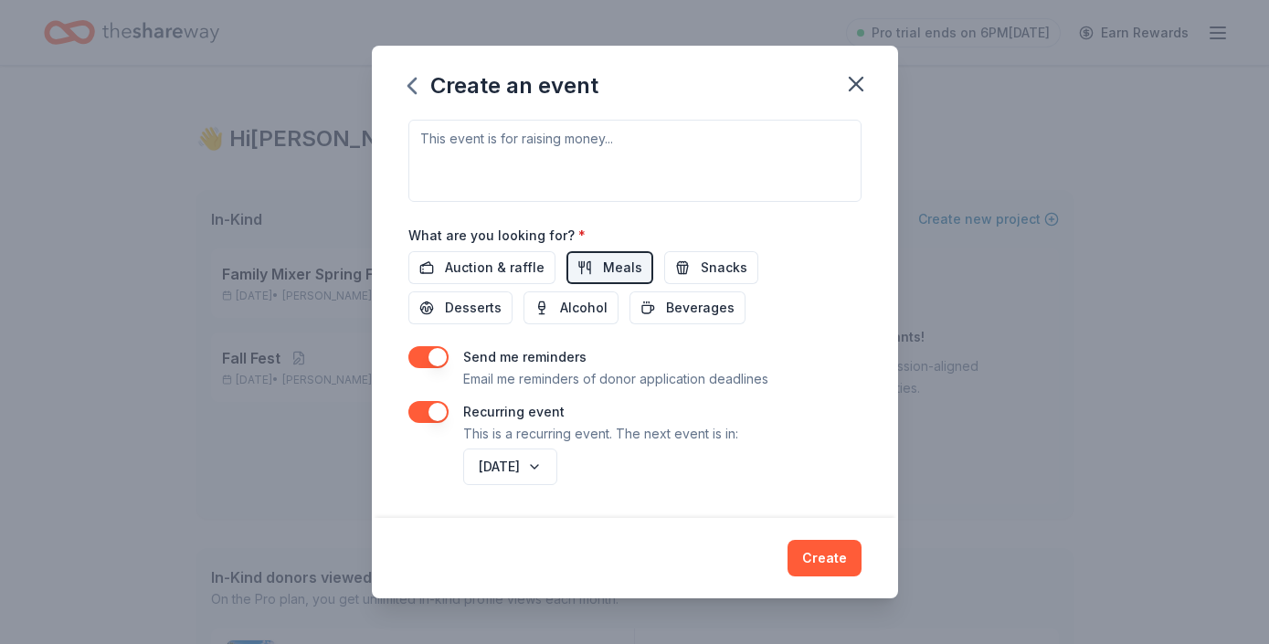
click at [856, 427] on div "Recurring event This is a recurring event. The next event is in:" at bounding box center [634, 423] width 453 height 44
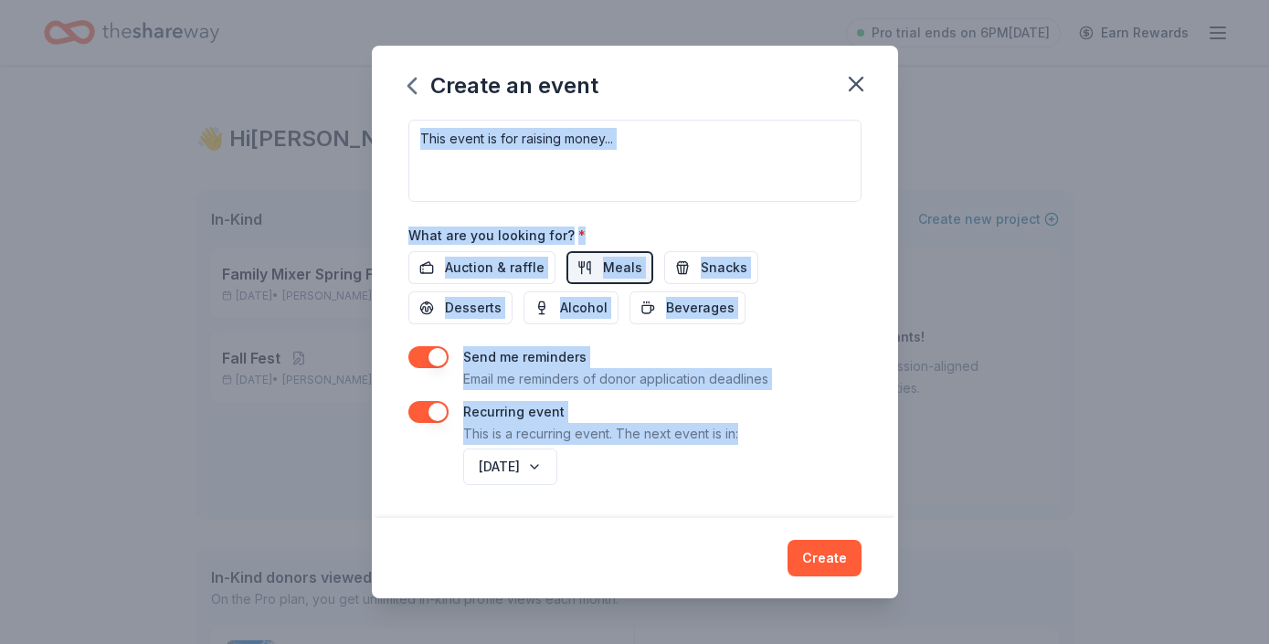
drag, startPoint x: 856, startPoint y: 427, endPoint x: 816, endPoint y: 170, distance: 259.9
click at [818, 171] on div "Event name * Luncheon for teachers and staff 32 /100 Event website Attendance *…" at bounding box center [634, 33] width 453 height 914
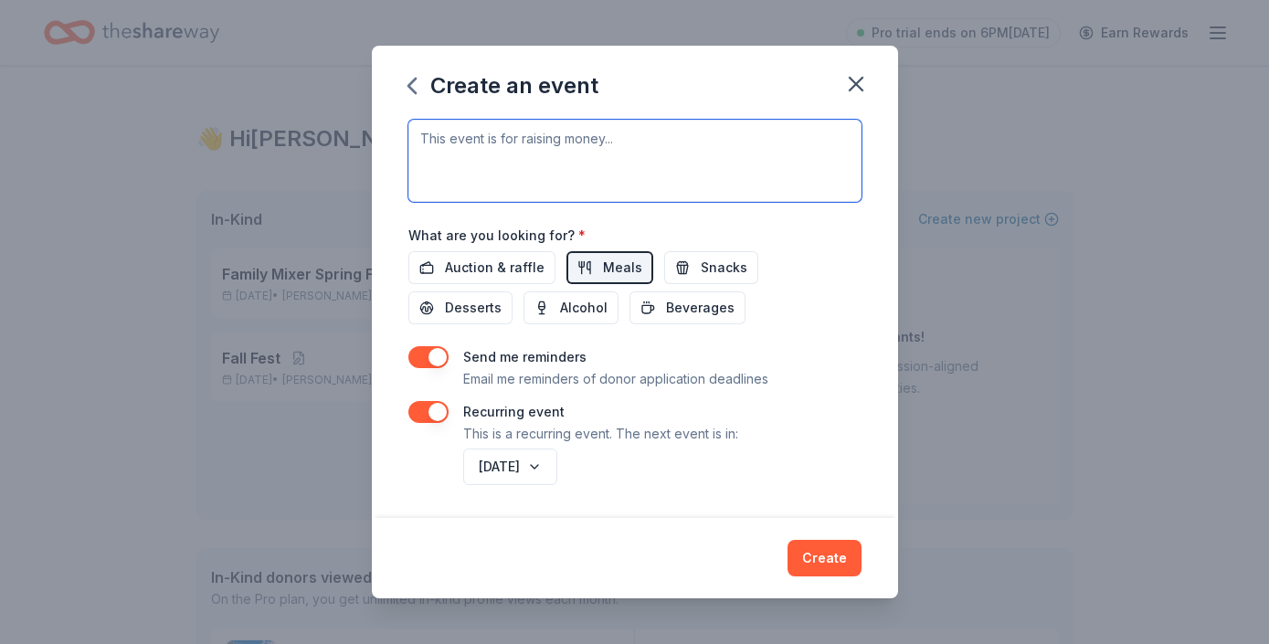
drag, startPoint x: 816, startPoint y: 170, endPoint x: 813, endPoint y: 46, distance: 124.3
click at [813, 44] on div "Create an event Event name * Luncheon for teachers and staff 32 /100 Event webs…" at bounding box center [634, 322] width 1269 height 644
click at [878, 158] on div "Event name * Luncheon for teachers and staff 32 /100 Event website Attendance *…" at bounding box center [635, 319] width 526 height 400
drag, startPoint x: 815, startPoint y: 163, endPoint x: 568, endPoint y: 52, distance: 270.3
click at [569, 48] on div "Create an event Event name * Luncheon for teachers and staff 32 /100 Event webs…" at bounding box center [635, 323] width 526 height 554
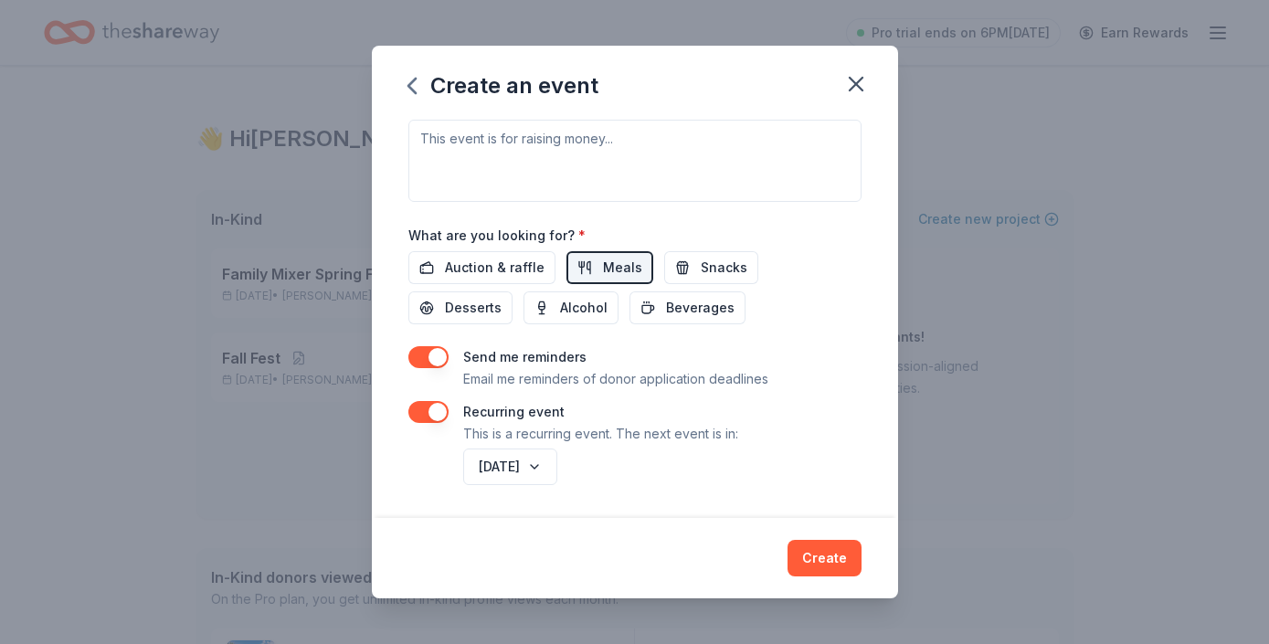
click at [767, 342] on div "Event name * Luncheon for teachers and staff 32 /100 Event website Attendance *…" at bounding box center [634, 33] width 453 height 914
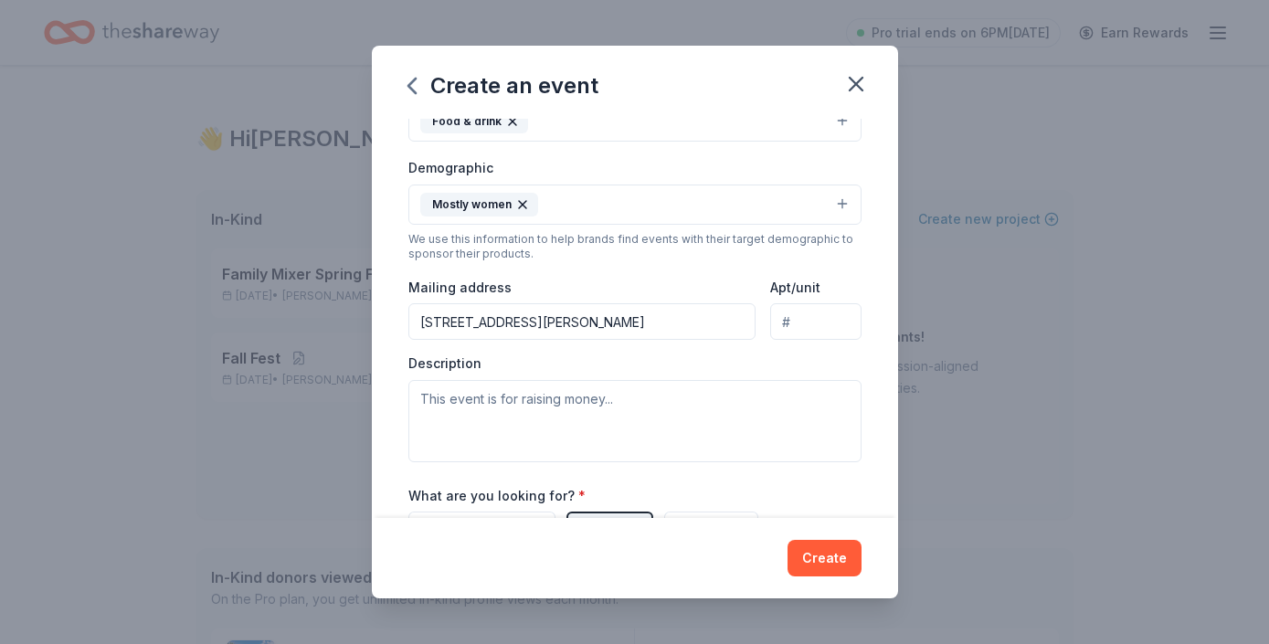
scroll to position [304, 0]
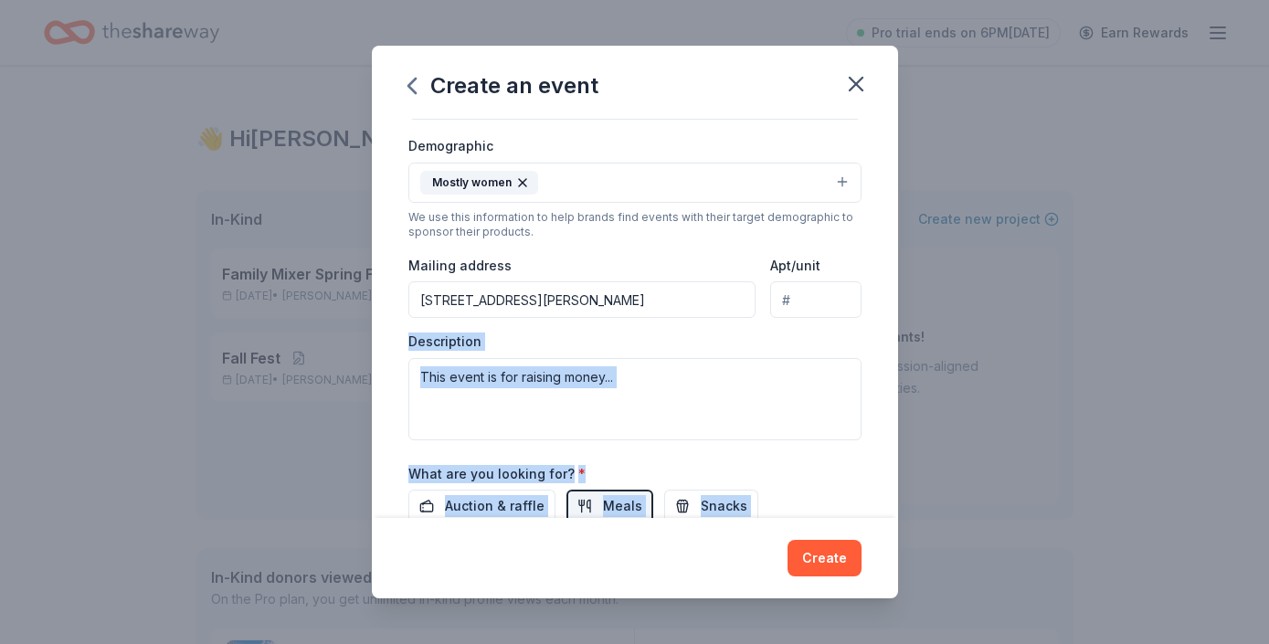
drag, startPoint x: 833, startPoint y: 346, endPoint x: 491, endPoint y: 440, distance: 355.3
click at [491, 440] on div "Event name * Luncheon for teachers and staff 32 /100 Event website Attendance *…" at bounding box center [634, 272] width 453 height 914
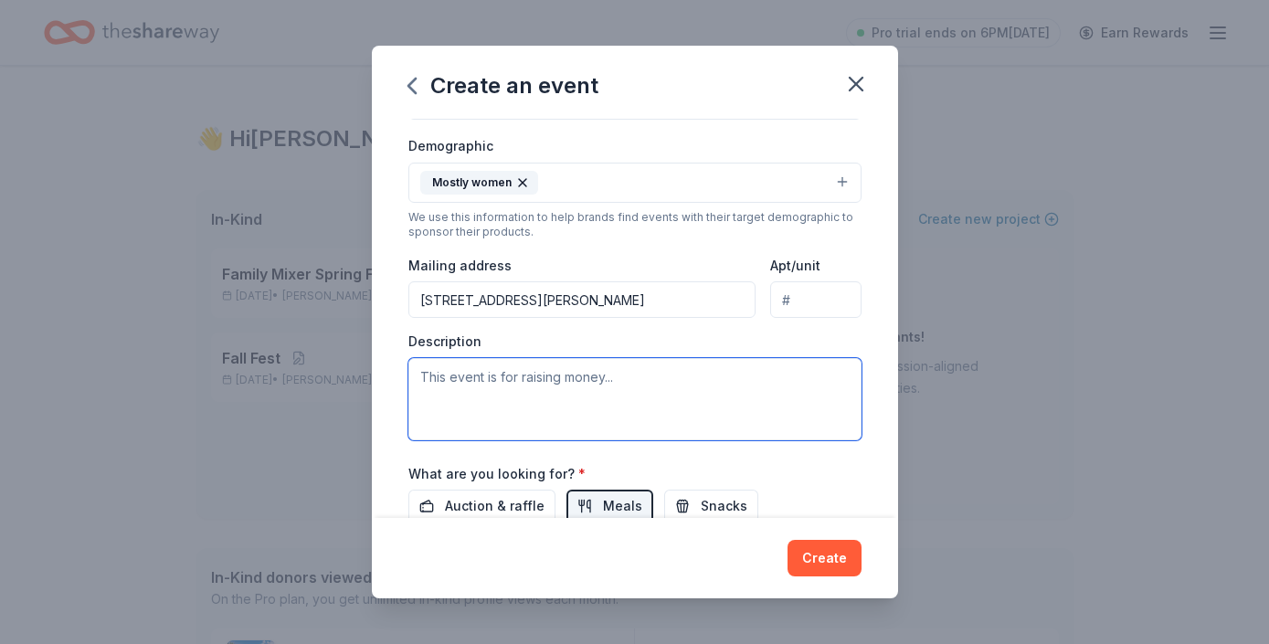
click at [557, 402] on textarea at bounding box center [634, 399] width 453 height 82
type textarea "o"
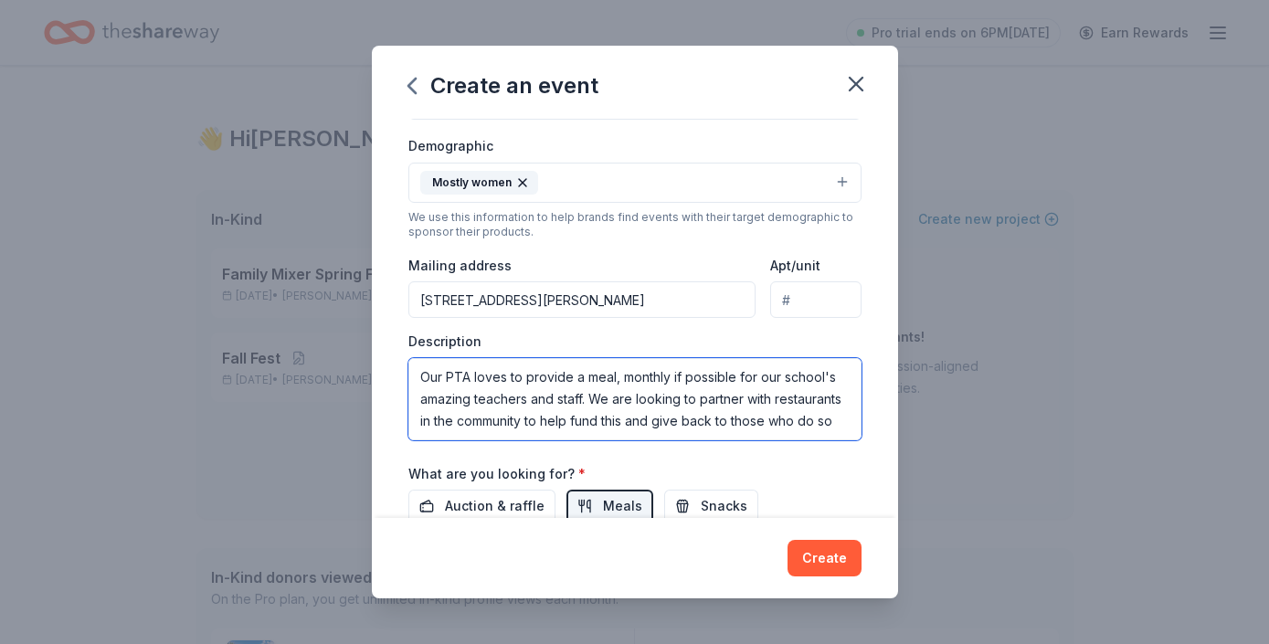
scroll to position [11, 0]
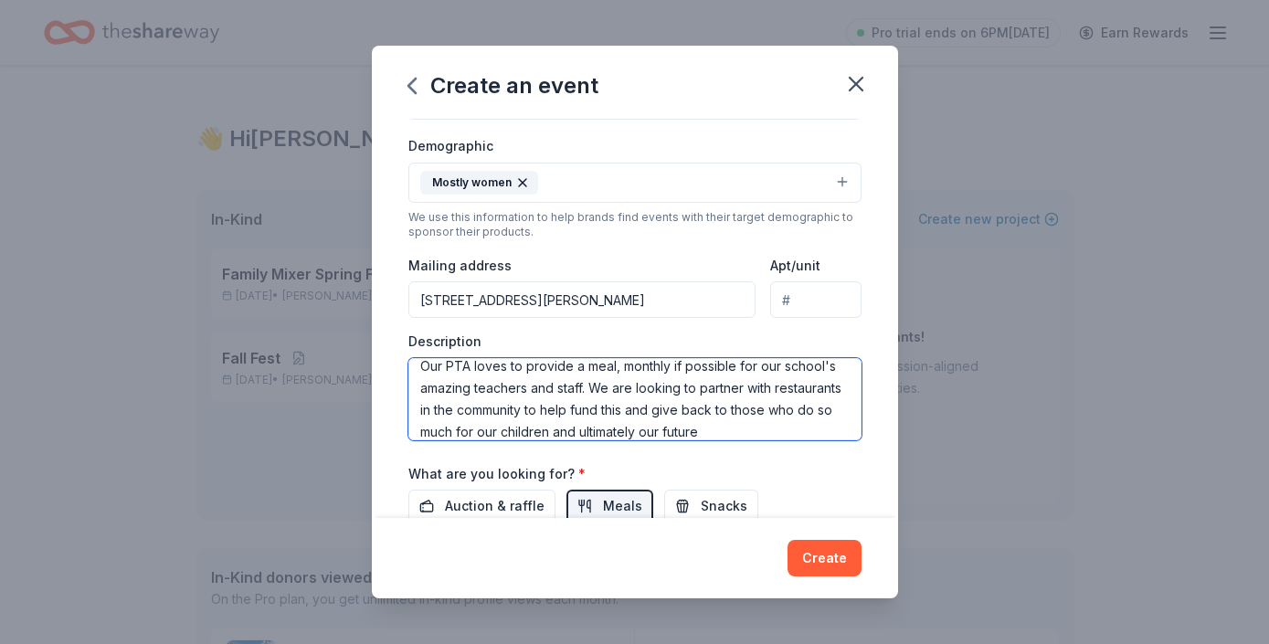
type textarea "Our PTA loves to provide a meal, monthly if possible for our school's amazing t…"
click at [730, 434] on textarea "Our PTA loves to provide a meal, monthly if possible for our school's amazing t…" at bounding box center [634, 399] width 453 height 82
click at [821, 548] on button "Create" at bounding box center [825, 558] width 74 height 37
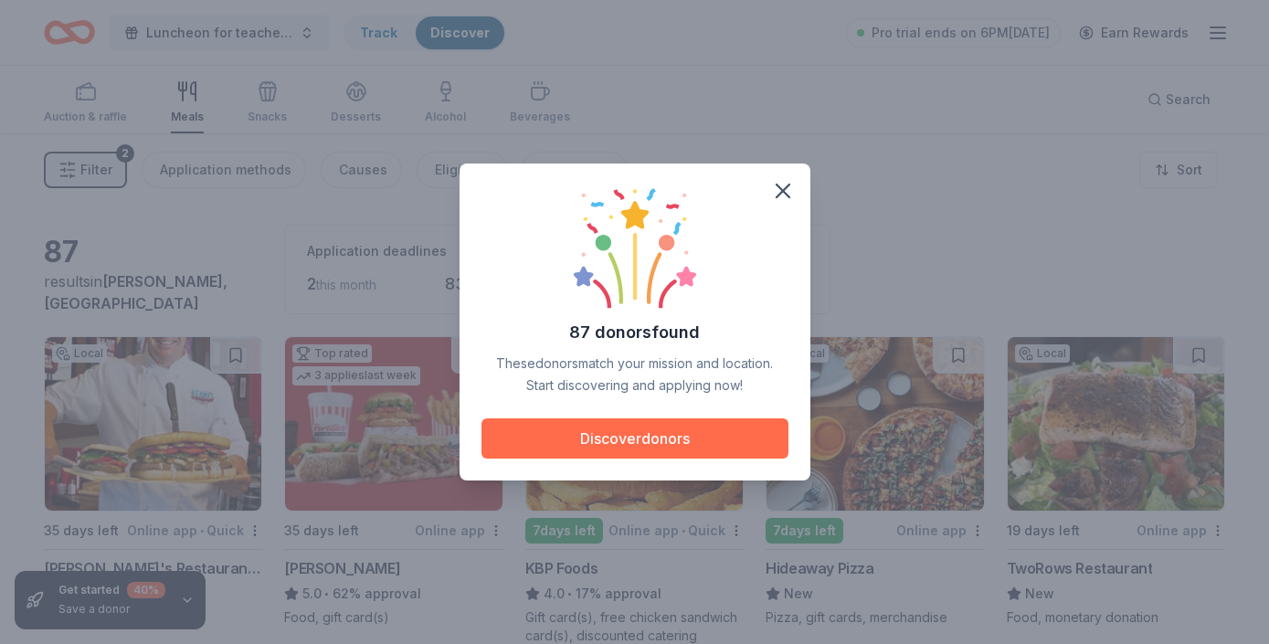
click at [685, 450] on button "Discover donors" at bounding box center [634, 438] width 307 height 40
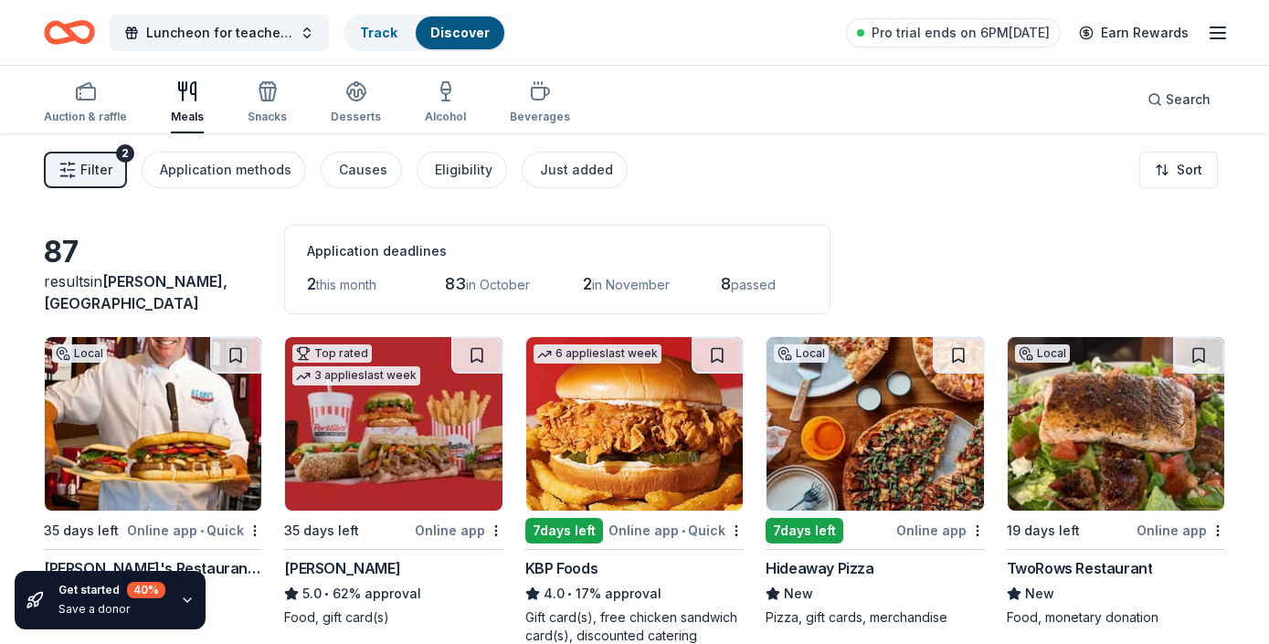
click at [1031, 258] on div "87 results in [PERSON_NAME], [GEOGRAPHIC_DATA] Application deadlines 2 this mon…" at bounding box center [634, 270] width 1181 height 90
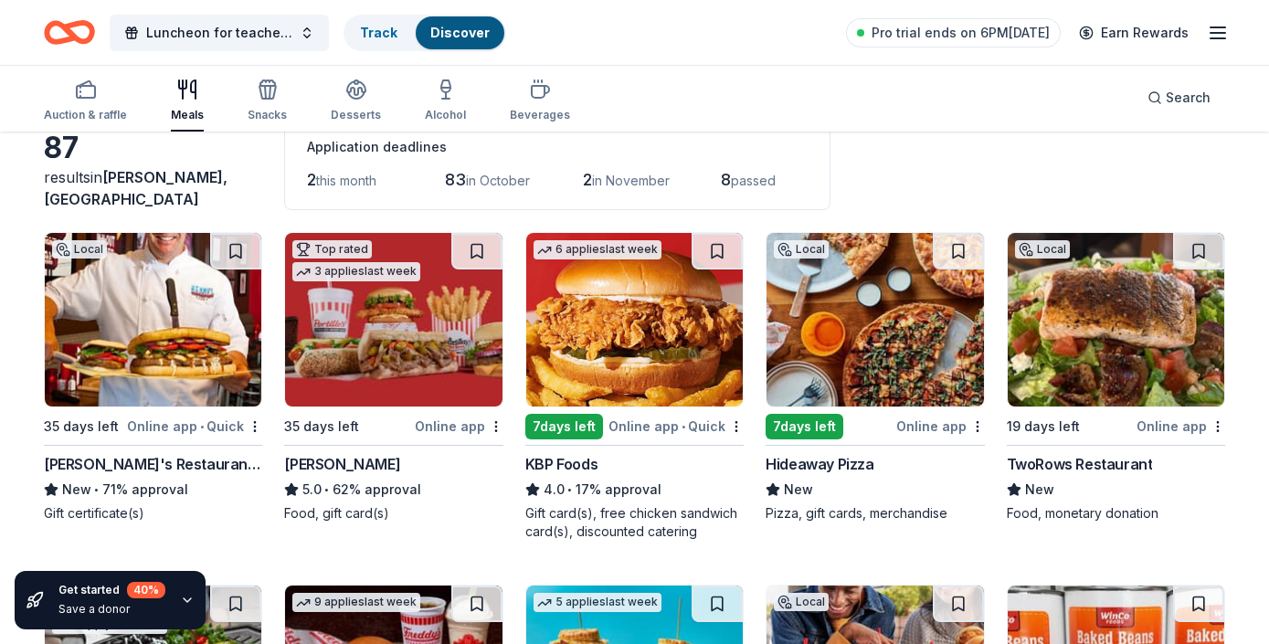
scroll to position [146, 0]
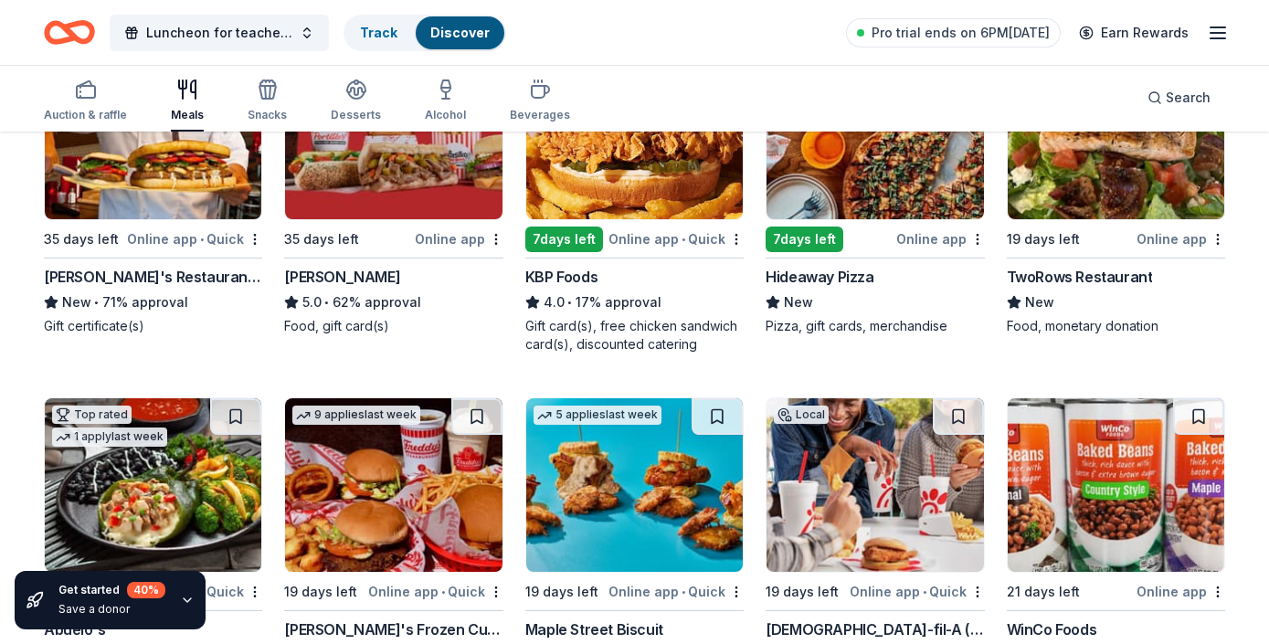
scroll to position [292, 0]
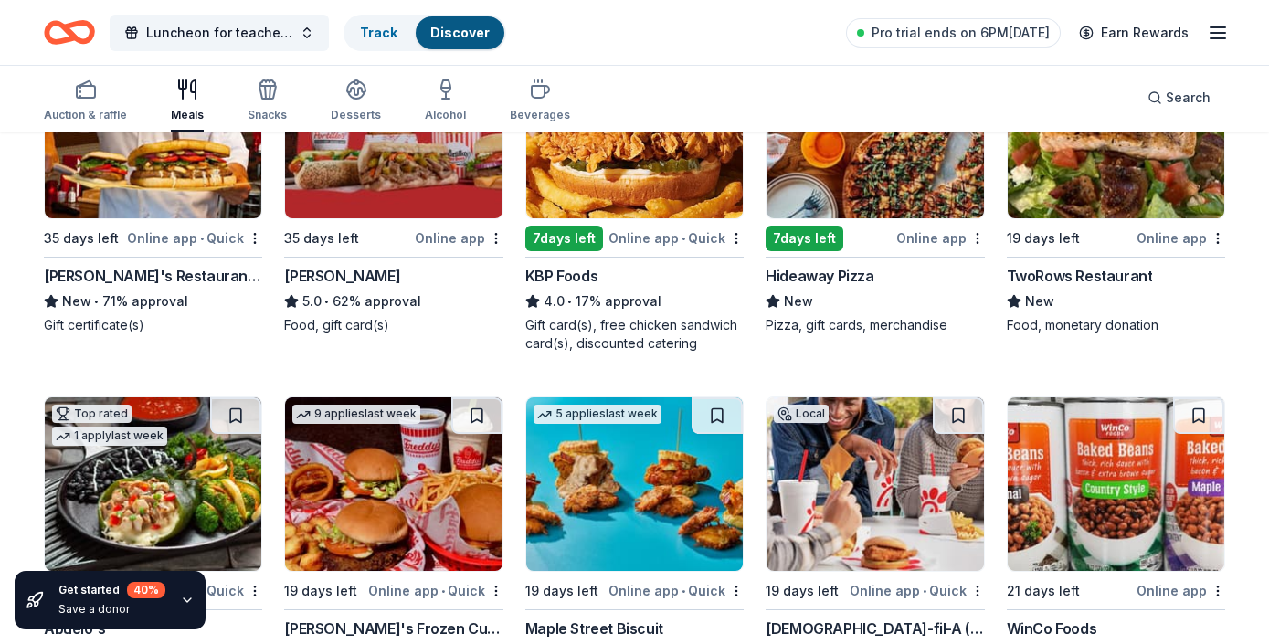
click at [823, 280] on div "Hideaway Pizza" at bounding box center [820, 276] width 108 height 22
